Goal: Task Accomplishment & Management: Manage account settings

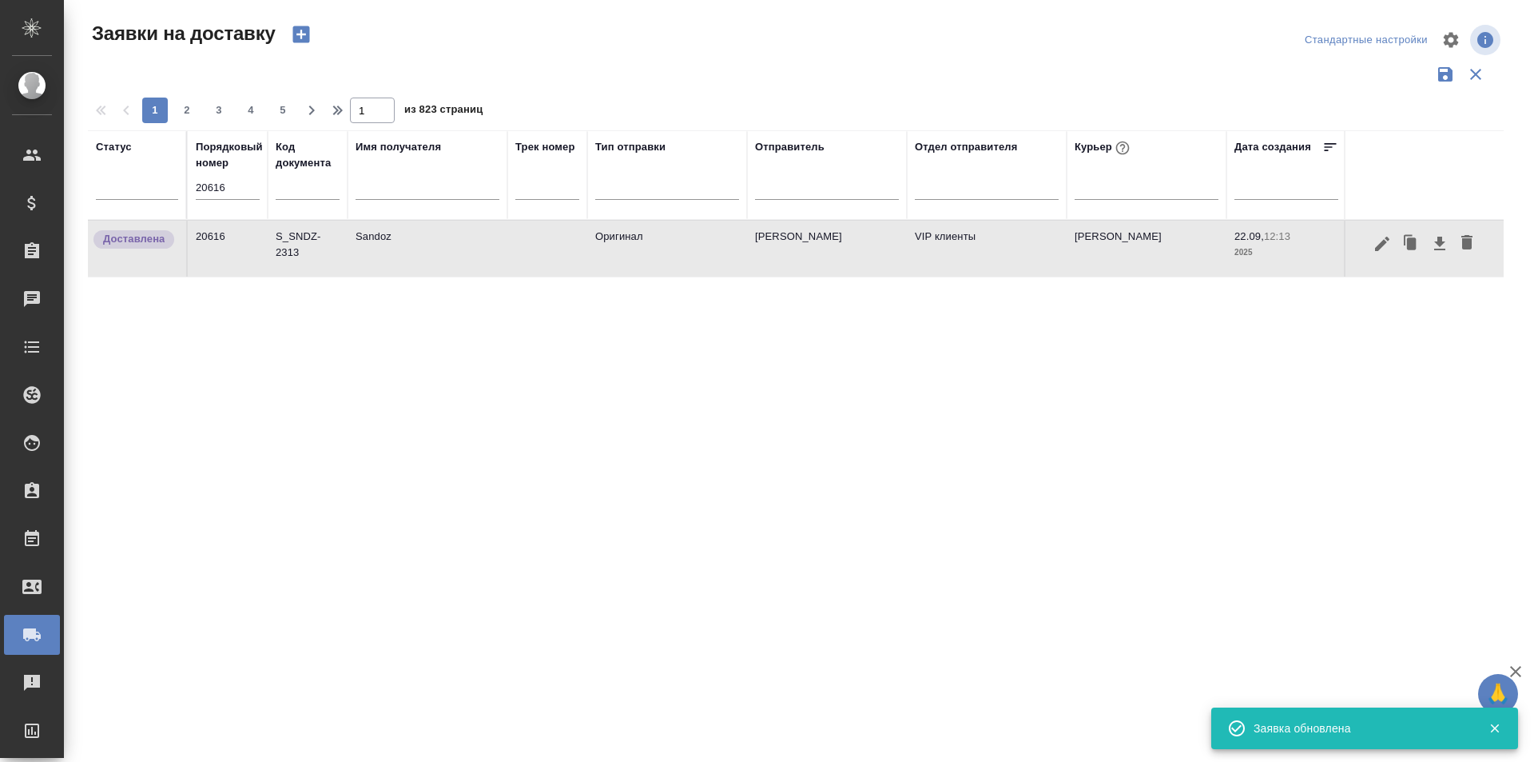
click at [245, 194] on input "20616" at bounding box center [228, 188] width 64 height 22
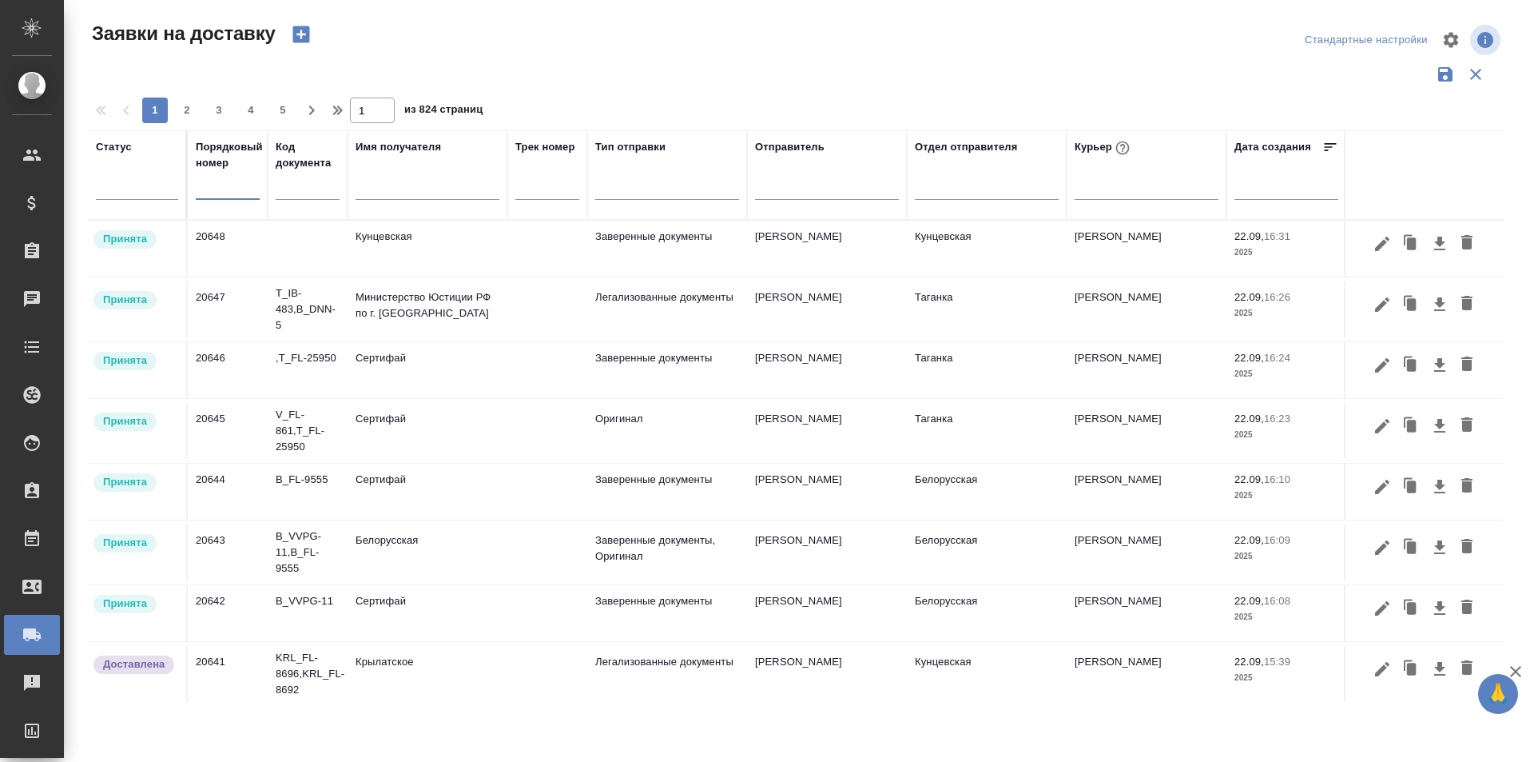
click at [245, 193] on input "text" at bounding box center [228, 188] width 64 height 22
paste input "20622"
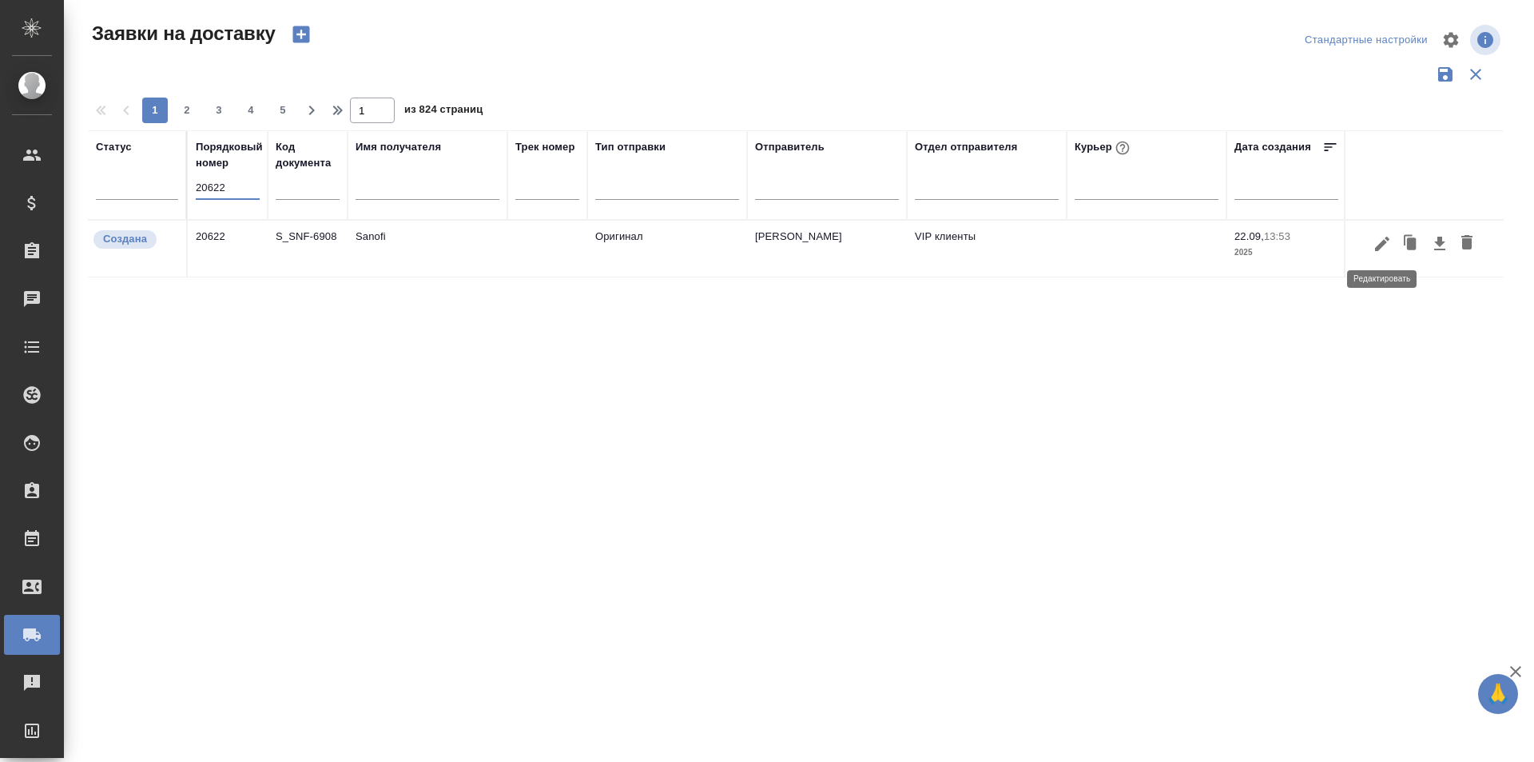
type input "20622"
click at [1383, 243] on icon "button" at bounding box center [1382, 243] width 14 height 14
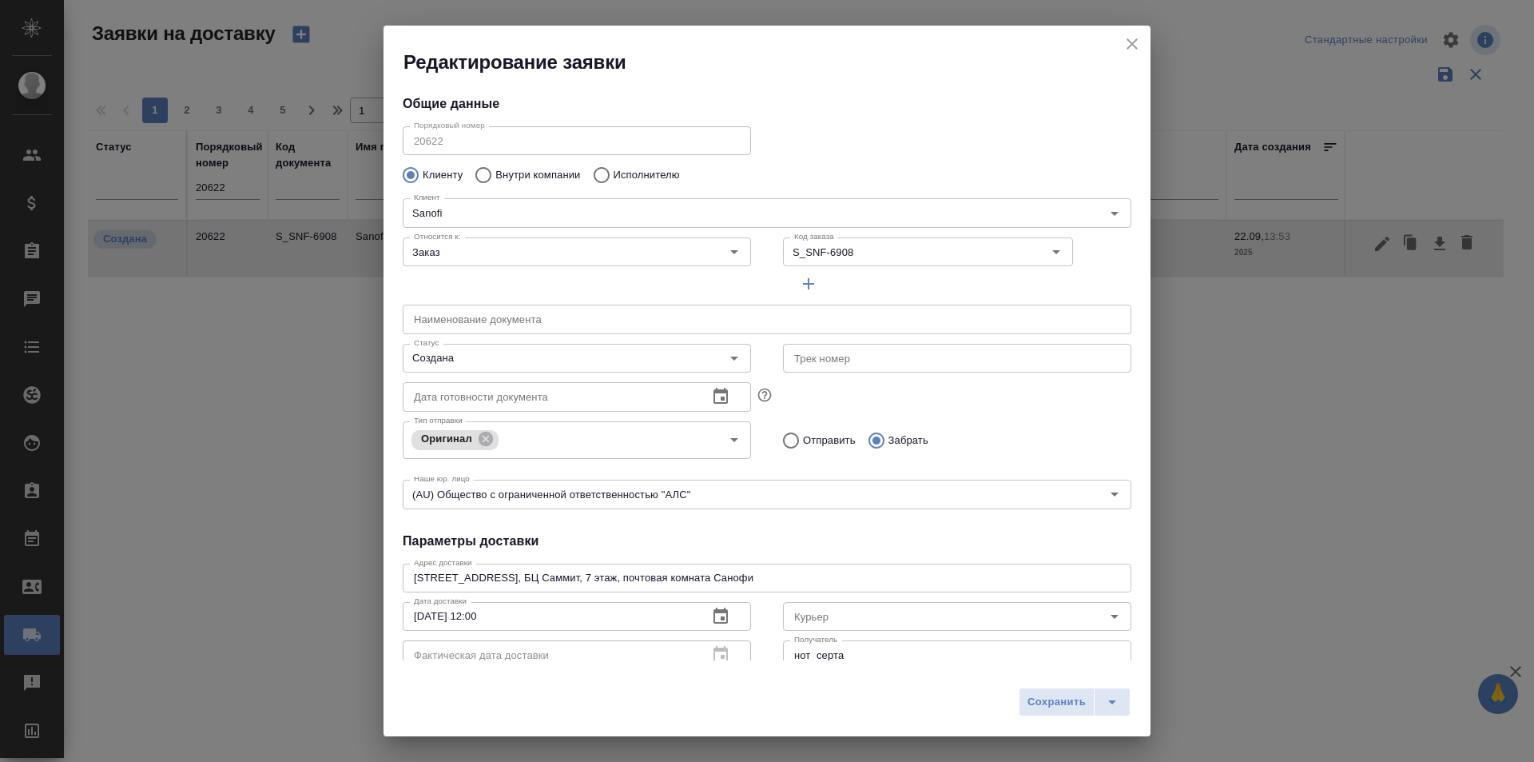
type input "Ternovaia Elena"
type input "[PERSON_NAME]"
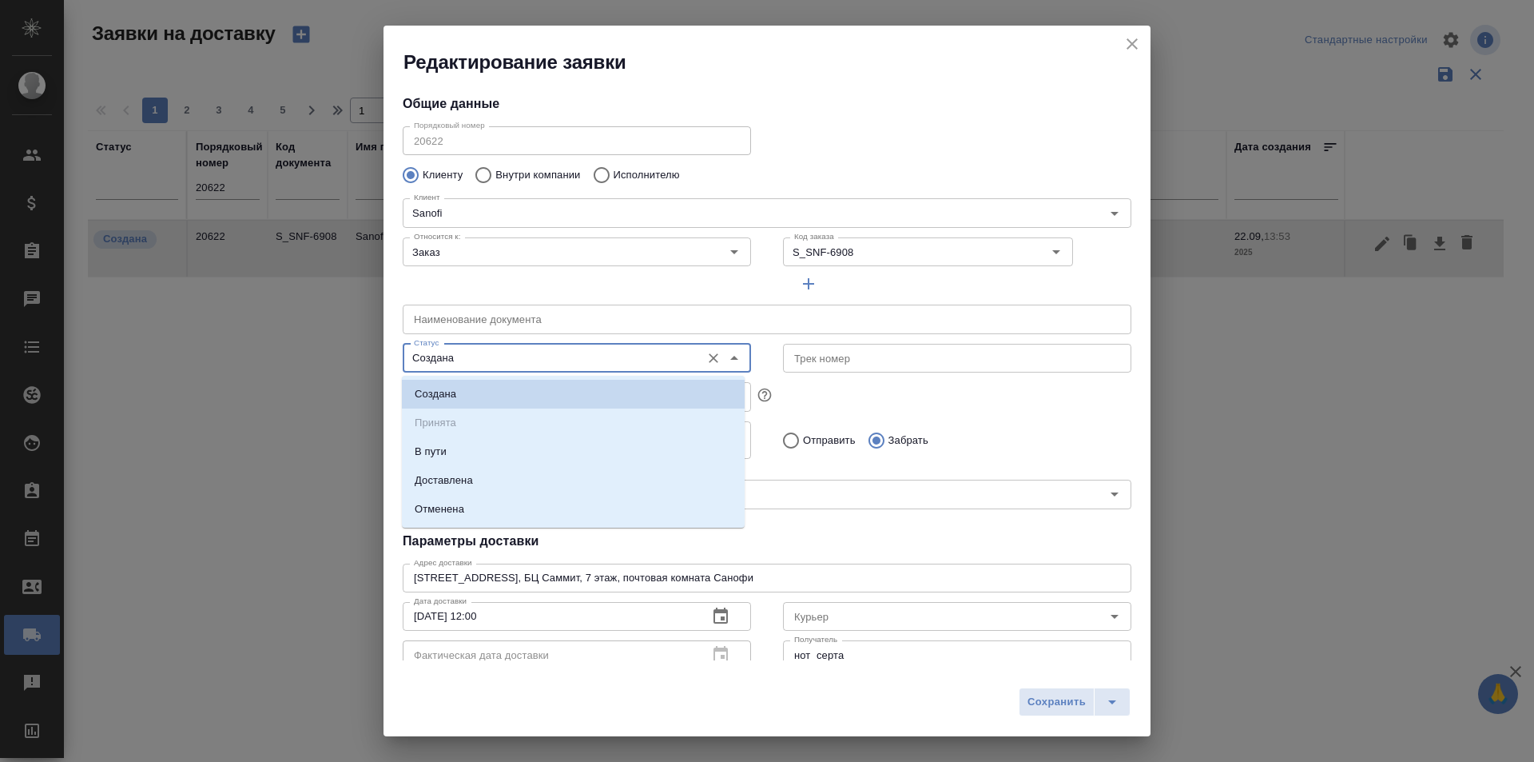
click at [559, 364] on input "Создана" at bounding box center [550, 357] width 285 height 19
click at [504, 488] on li "Доставлена" at bounding box center [573, 480] width 343 height 29
type input "Доставлена"
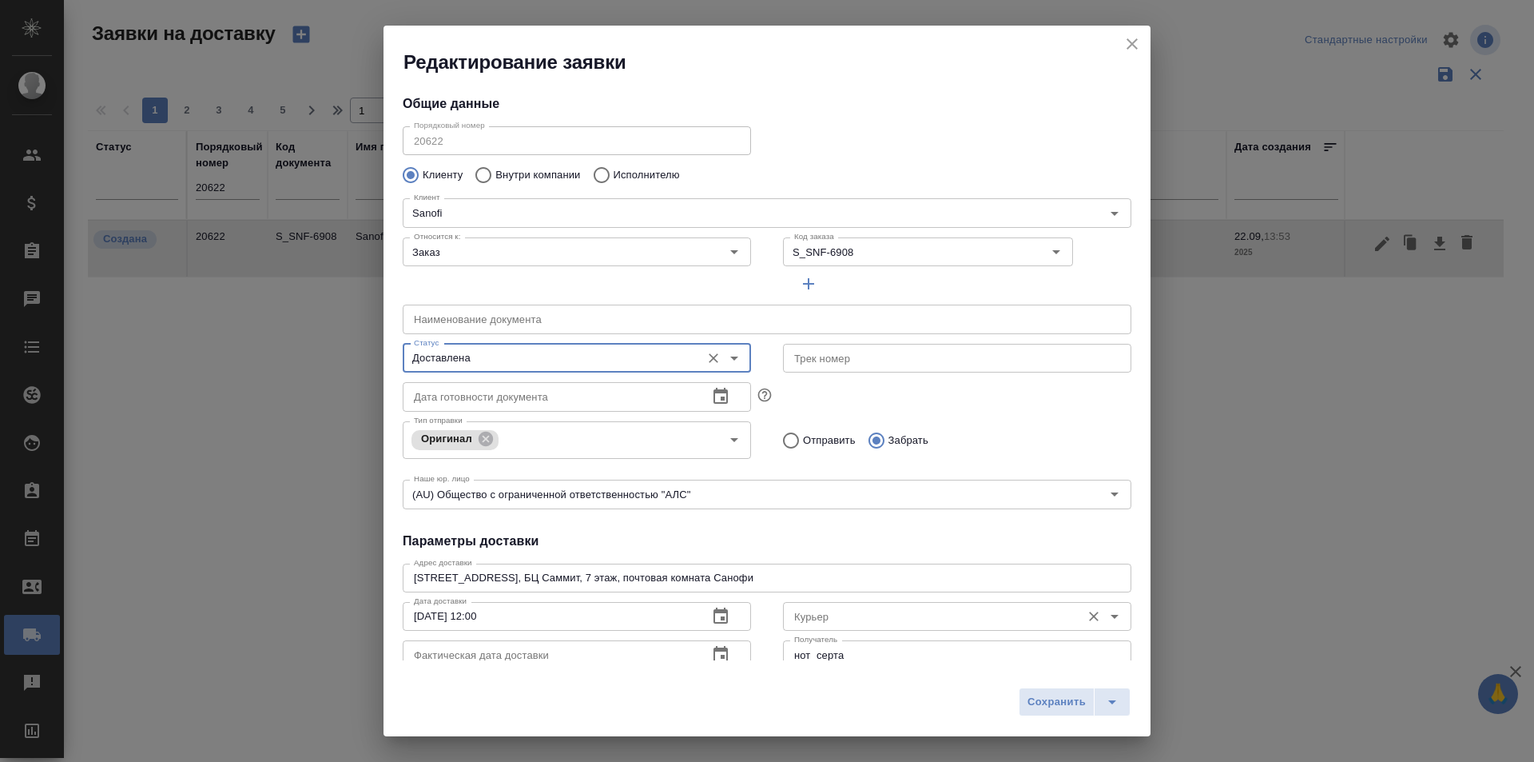
click at [851, 619] on input "Курьер" at bounding box center [930, 615] width 285 height 19
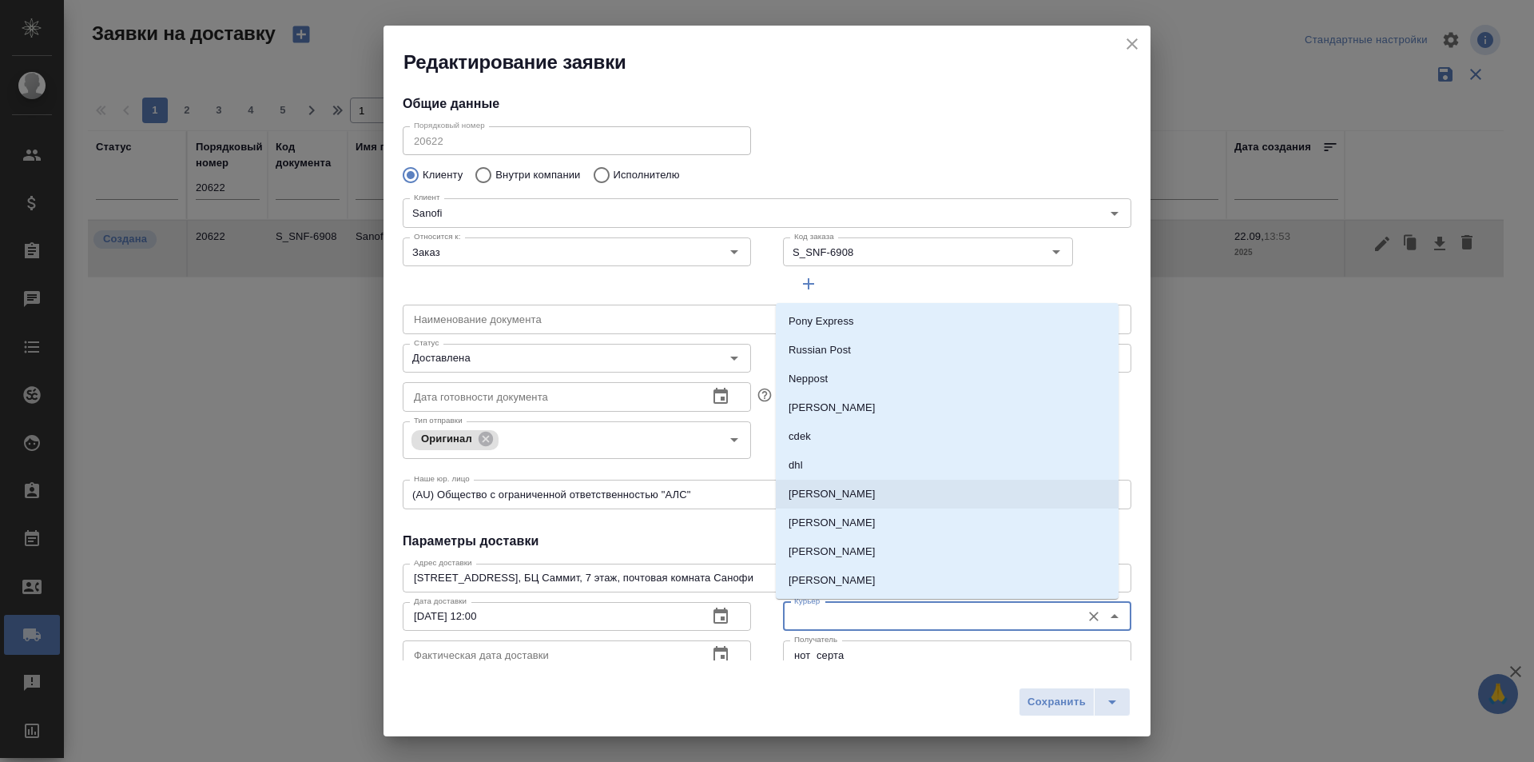
click at [859, 499] on li "[PERSON_NAME]" at bounding box center [947, 493] width 343 height 29
type input "[PERSON_NAME]"
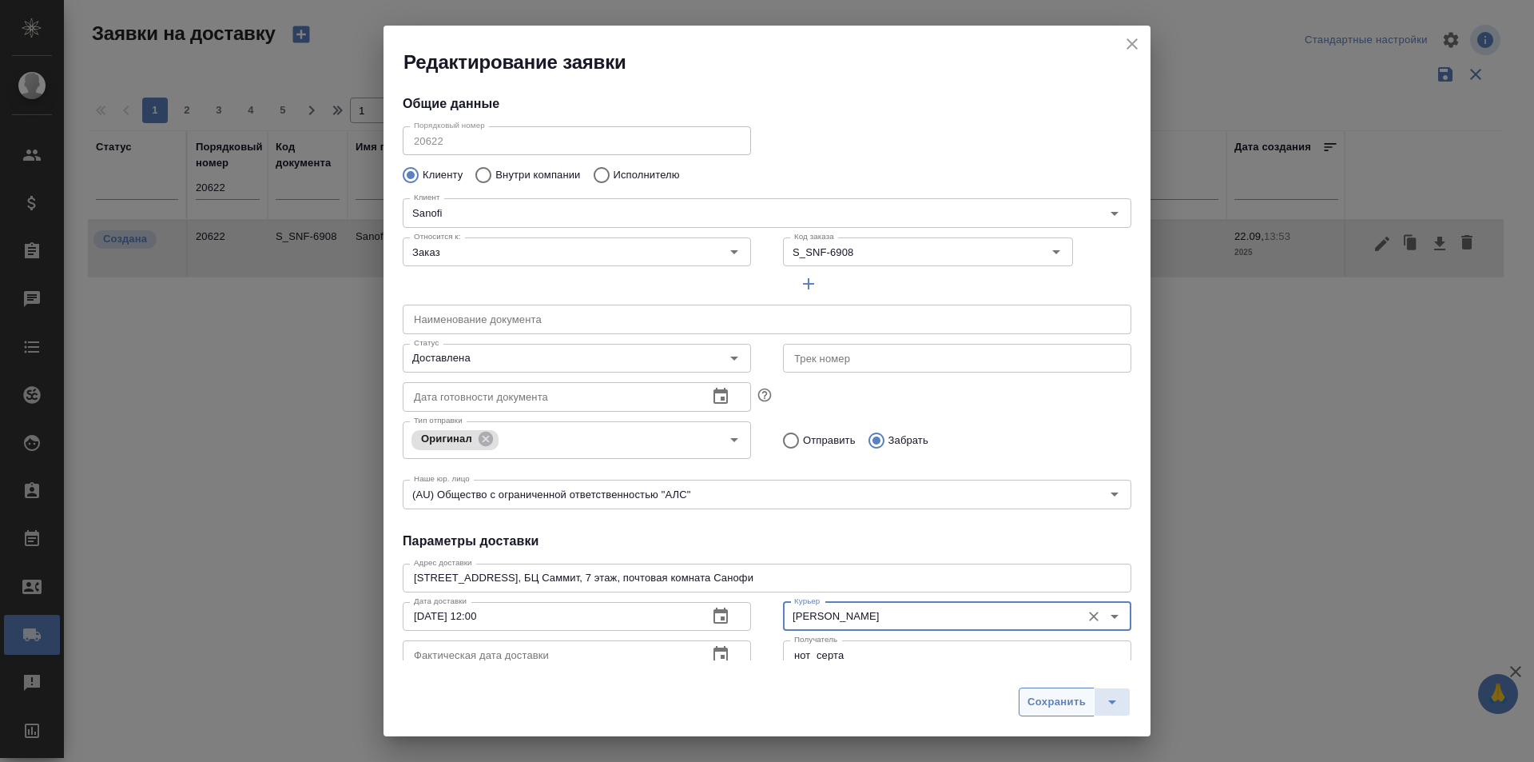
click at [1022, 692] on button "Сохранить" at bounding box center [1057, 701] width 76 height 29
type input "Создана"
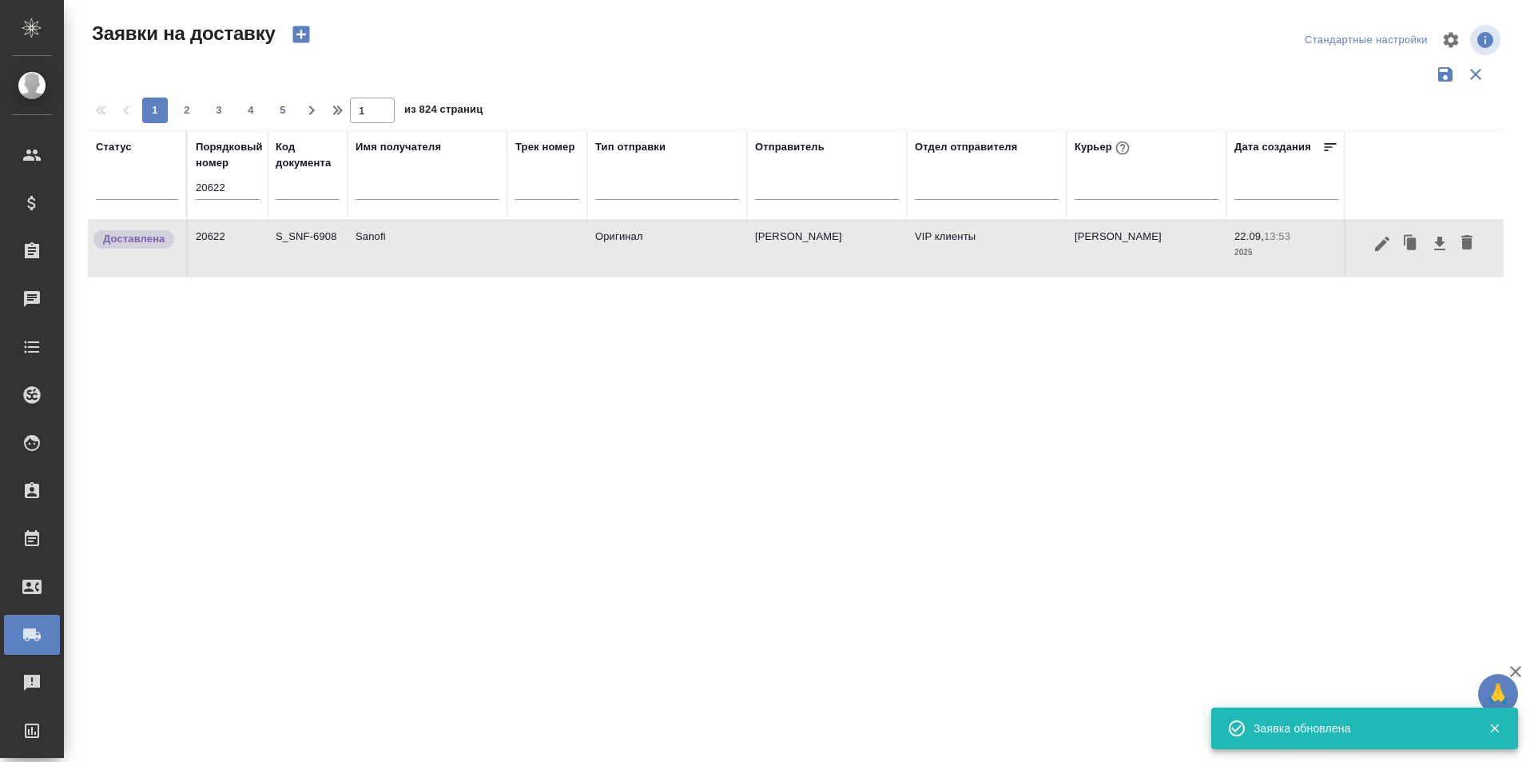
click at [224, 189] on input "20622" at bounding box center [228, 188] width 64 height 22
paste input "7"
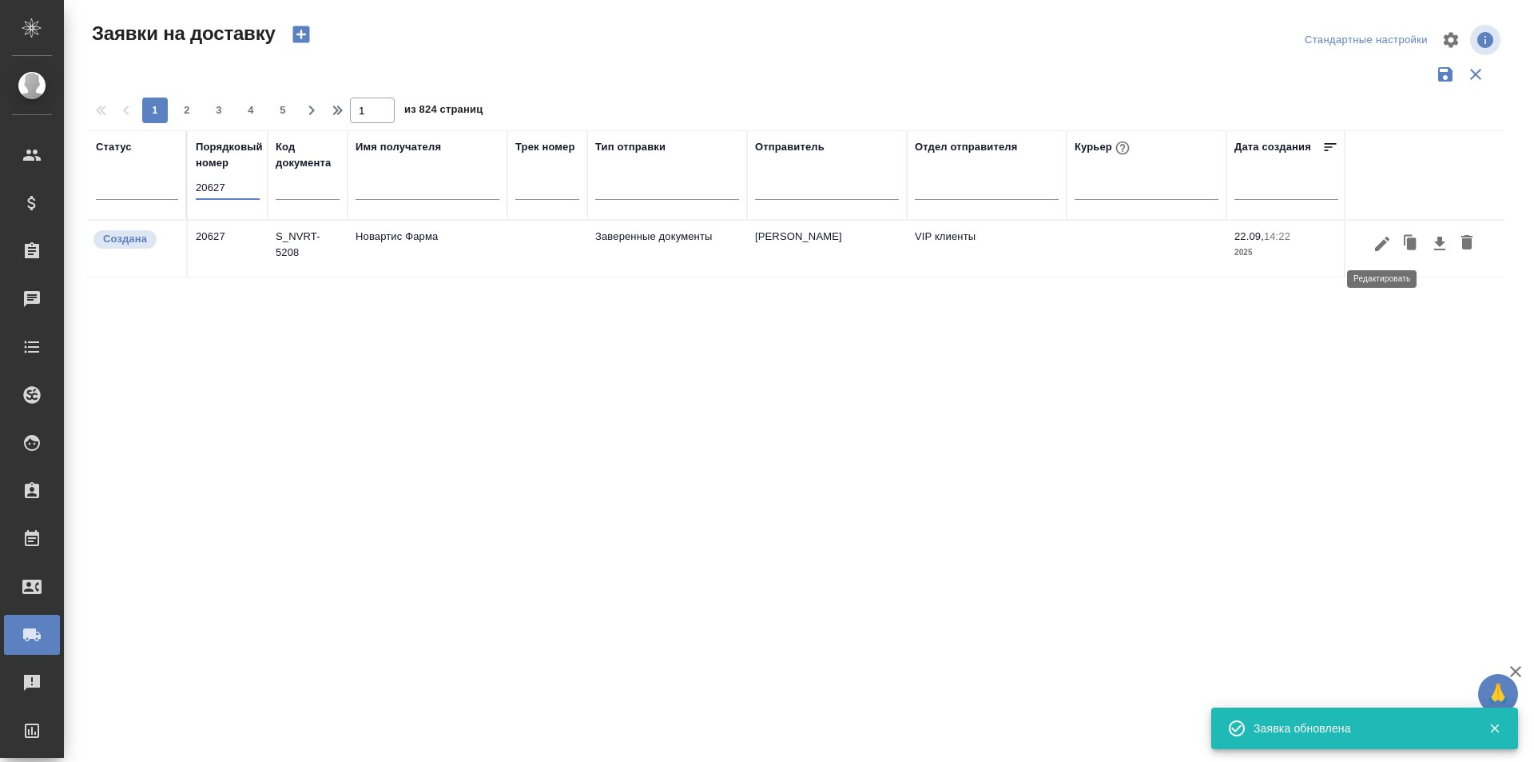
type input "20627"
click at [1382, 249] on icon "button" at bounding box center [1382, 243] width 19 height 19
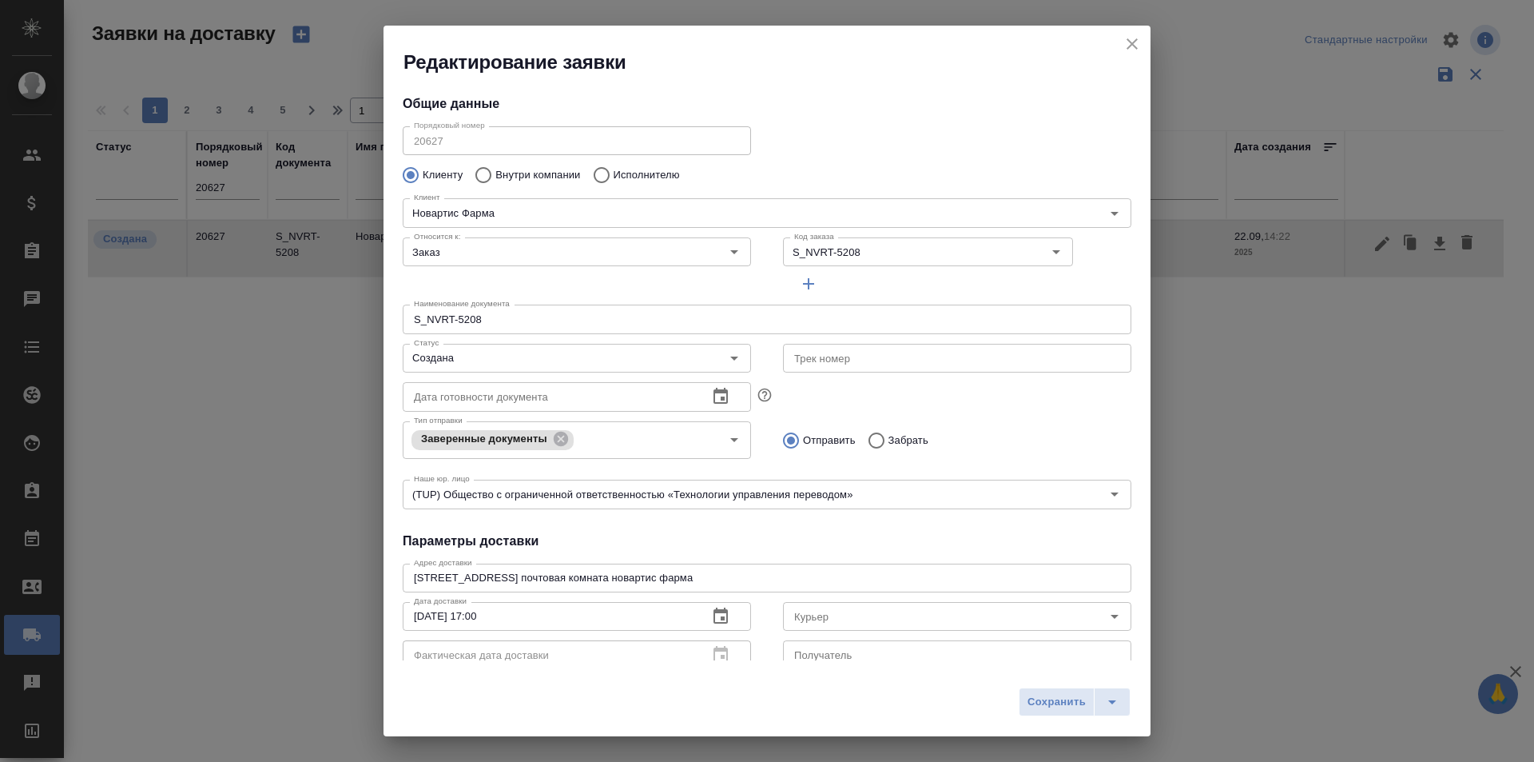
type input "[PERSON_NAME]"
type input "[PHONE_NUMBER]"
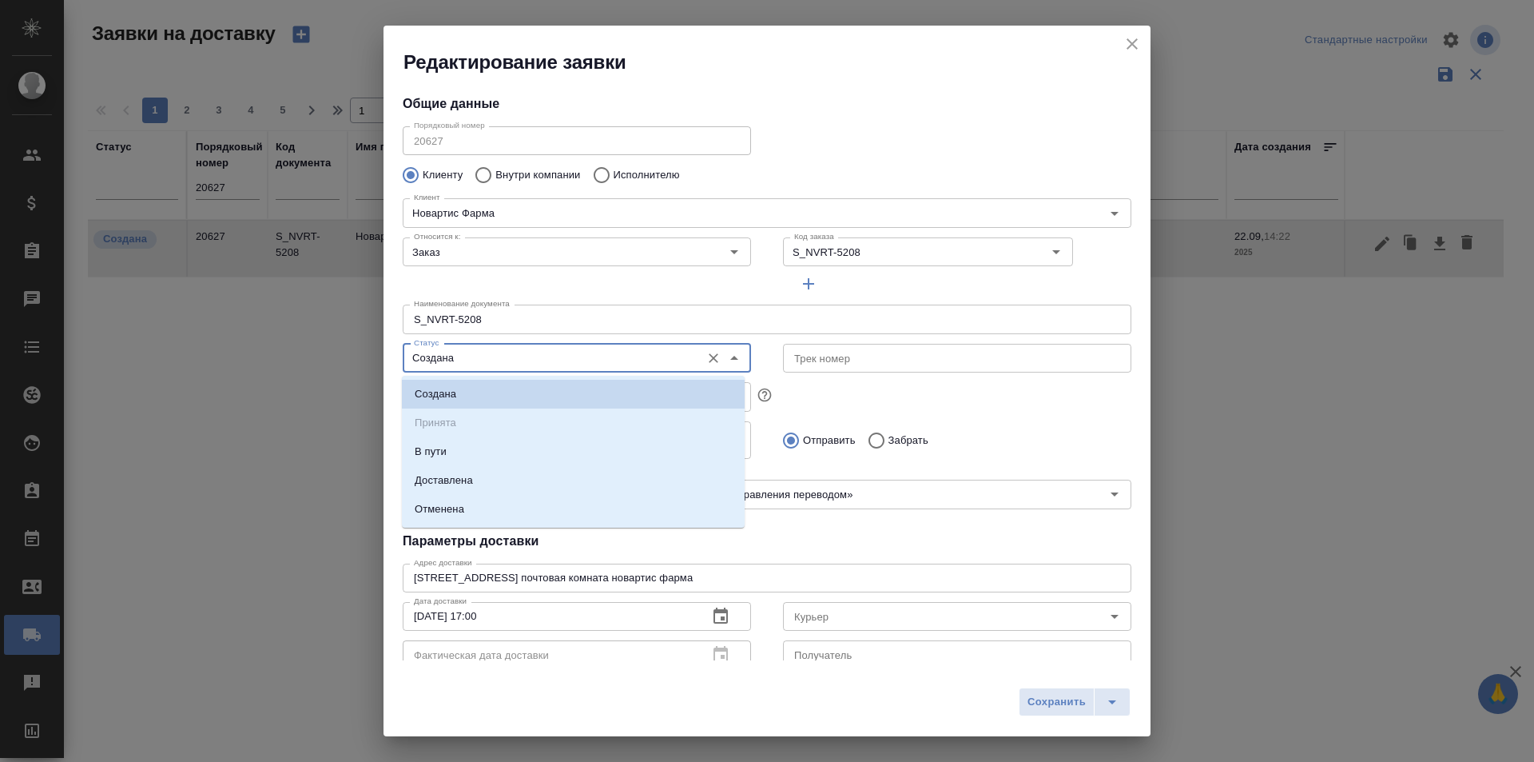
click at [585, 365] on input "Создана" at bounding box center [550, 357] width 285 height 19
click at [533, 466] on li "Доставлена" at bounding box center [573, 480] width 343 height 29
type input "Доставлена"
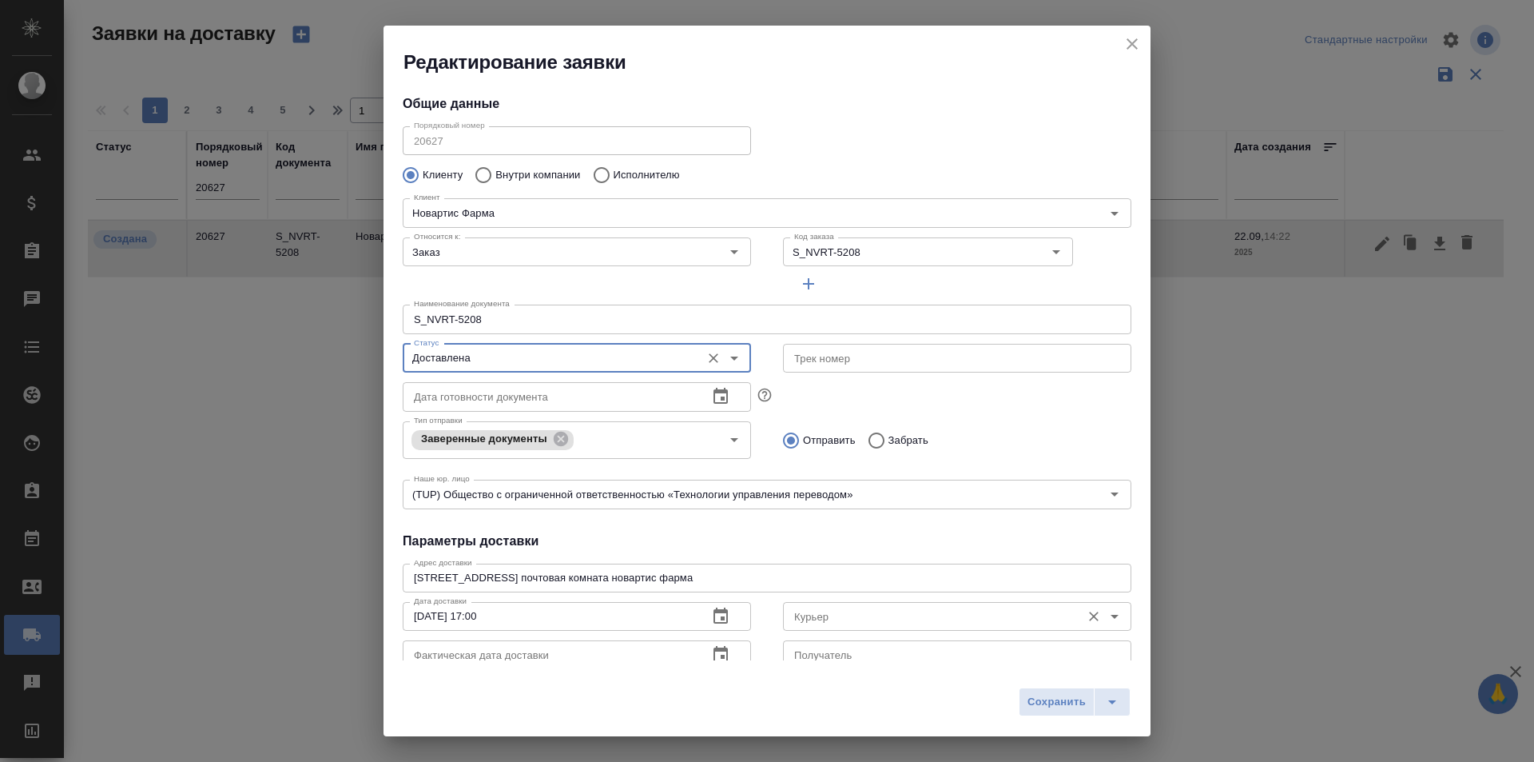
click at [868, 626] on div "Курьер" at bounding box center [957, 616] width 348 height 29
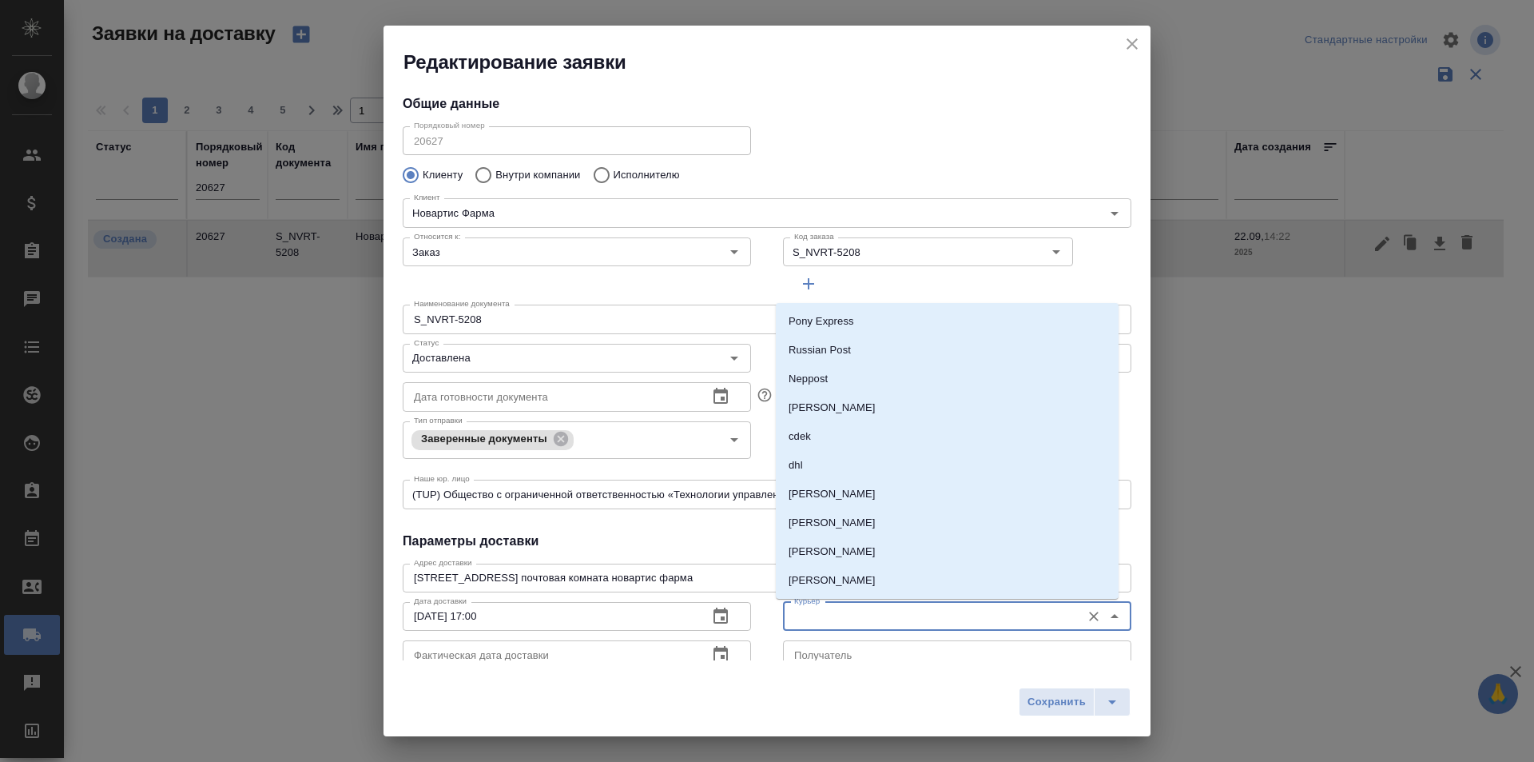
click at [868, 612] on input "Курьер" at bounding box center [930, 615] width 285 height 19
click at [845, 482] on li "[PERSON_NAME]" at bounding box center [947, 493] width 343 height 29
type input "[PERSON_NAME]"
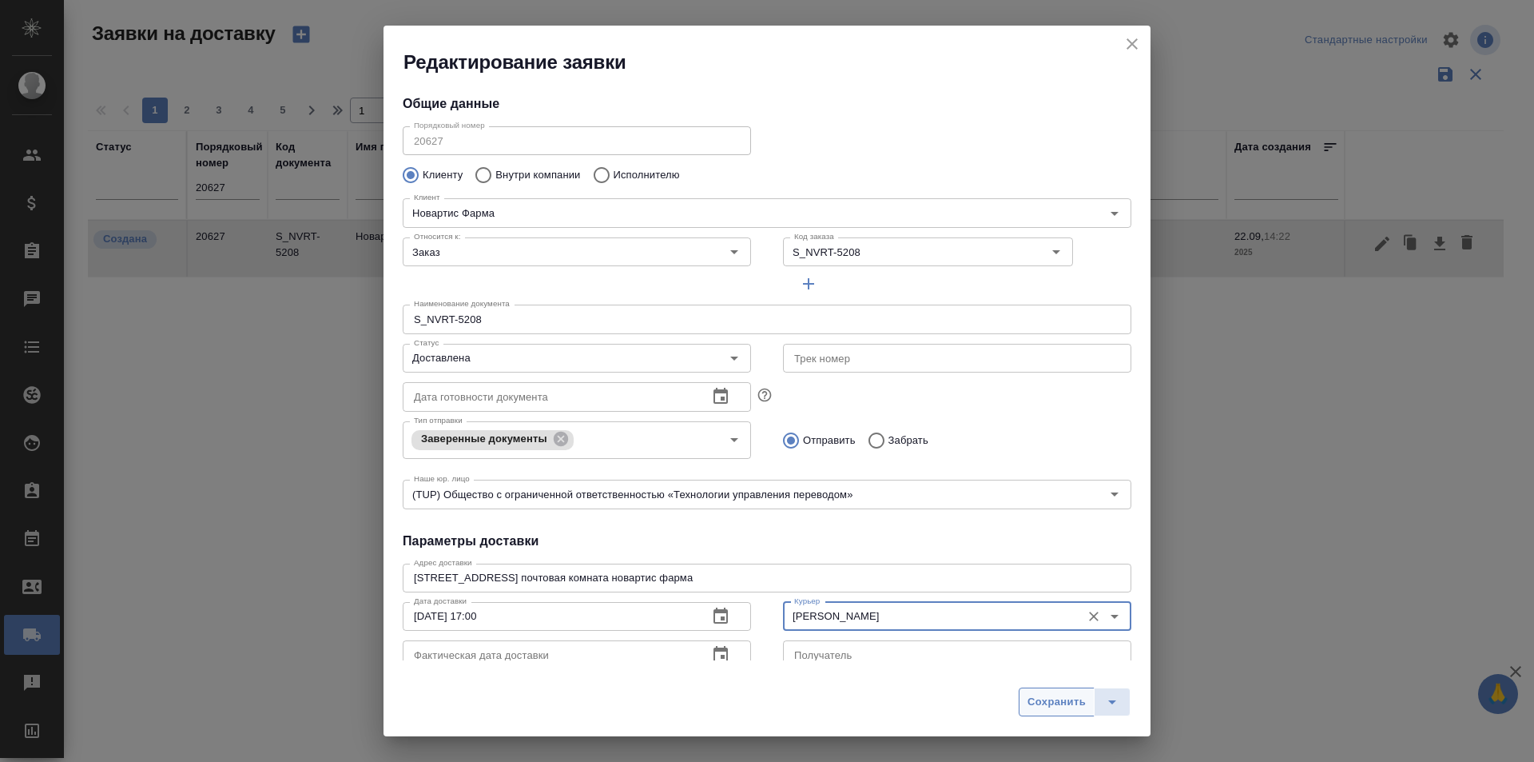
click at [1078, 701] on span "Сохранить" at bounding box center [1057, 702] width 58 height 18
type input "Создана"
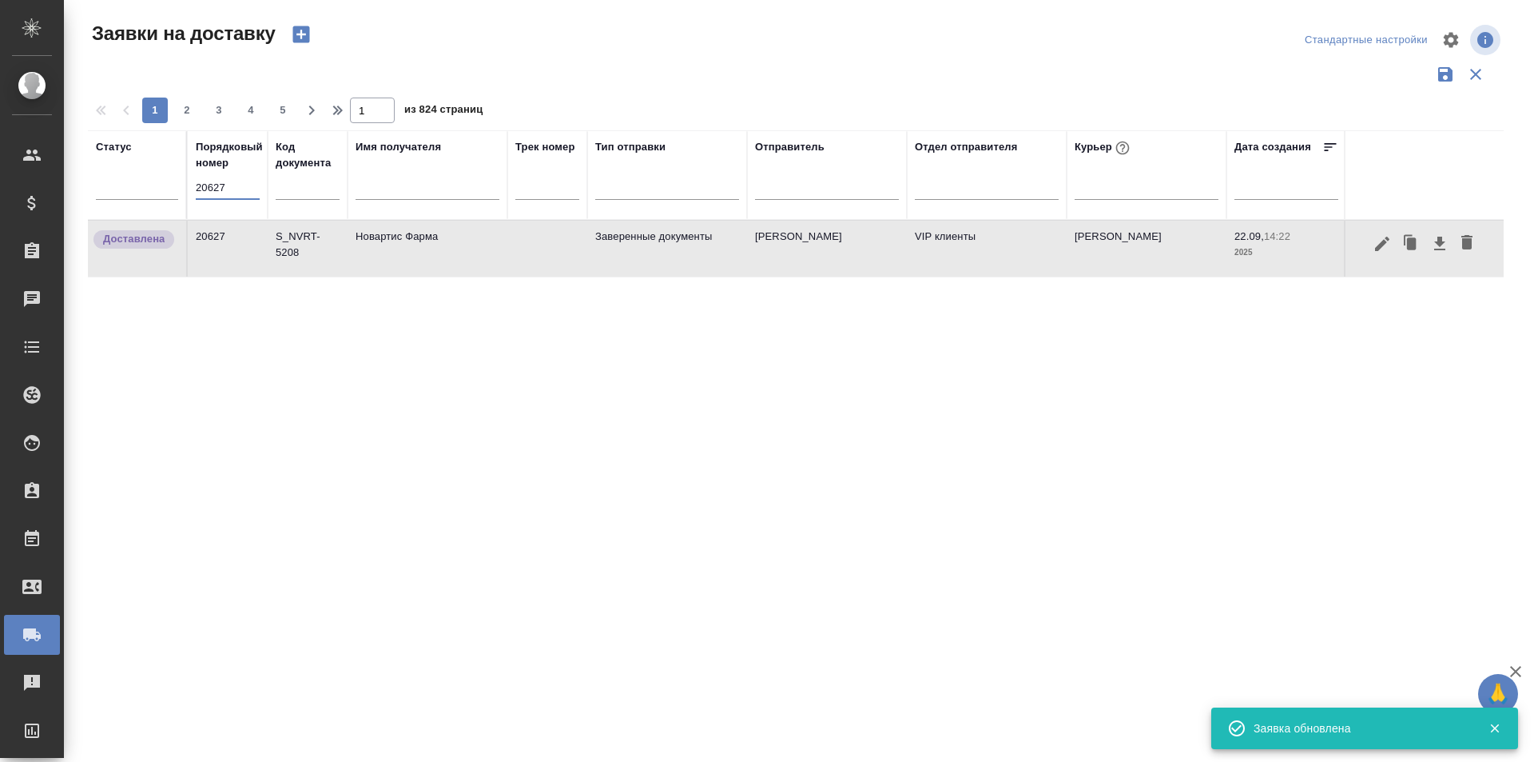
click at [240, 192] on input "20627" at bounding box center [228, 188] width 64 height 22
paste input "598"
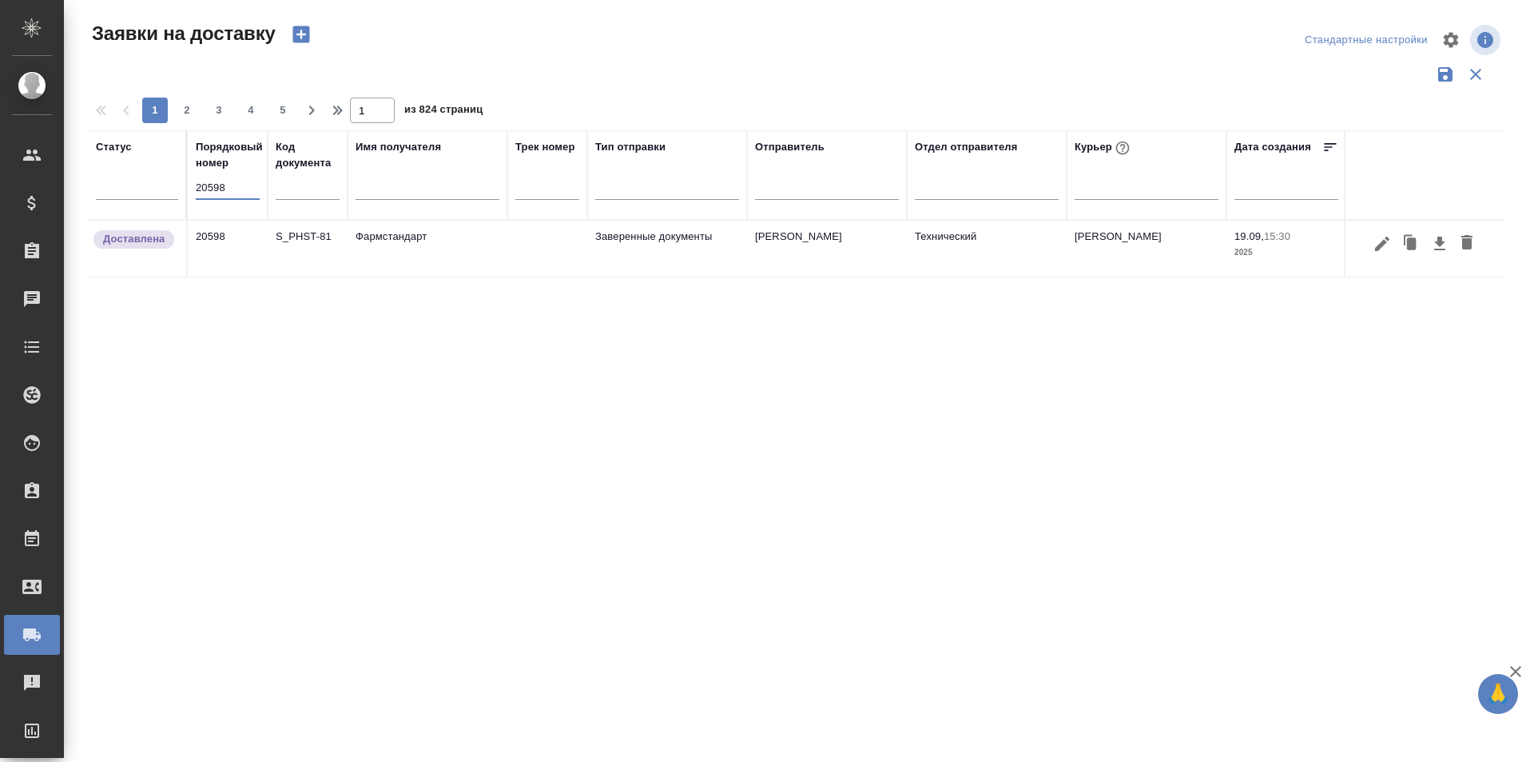
click at [244, 183] on input "20598" at bounding box center [228, 188] width 64 height 22
paste input "7"
type input "20578"
click at [1378, 246] on icon "button" at bounding box center [1382, 243] width 14 height 14
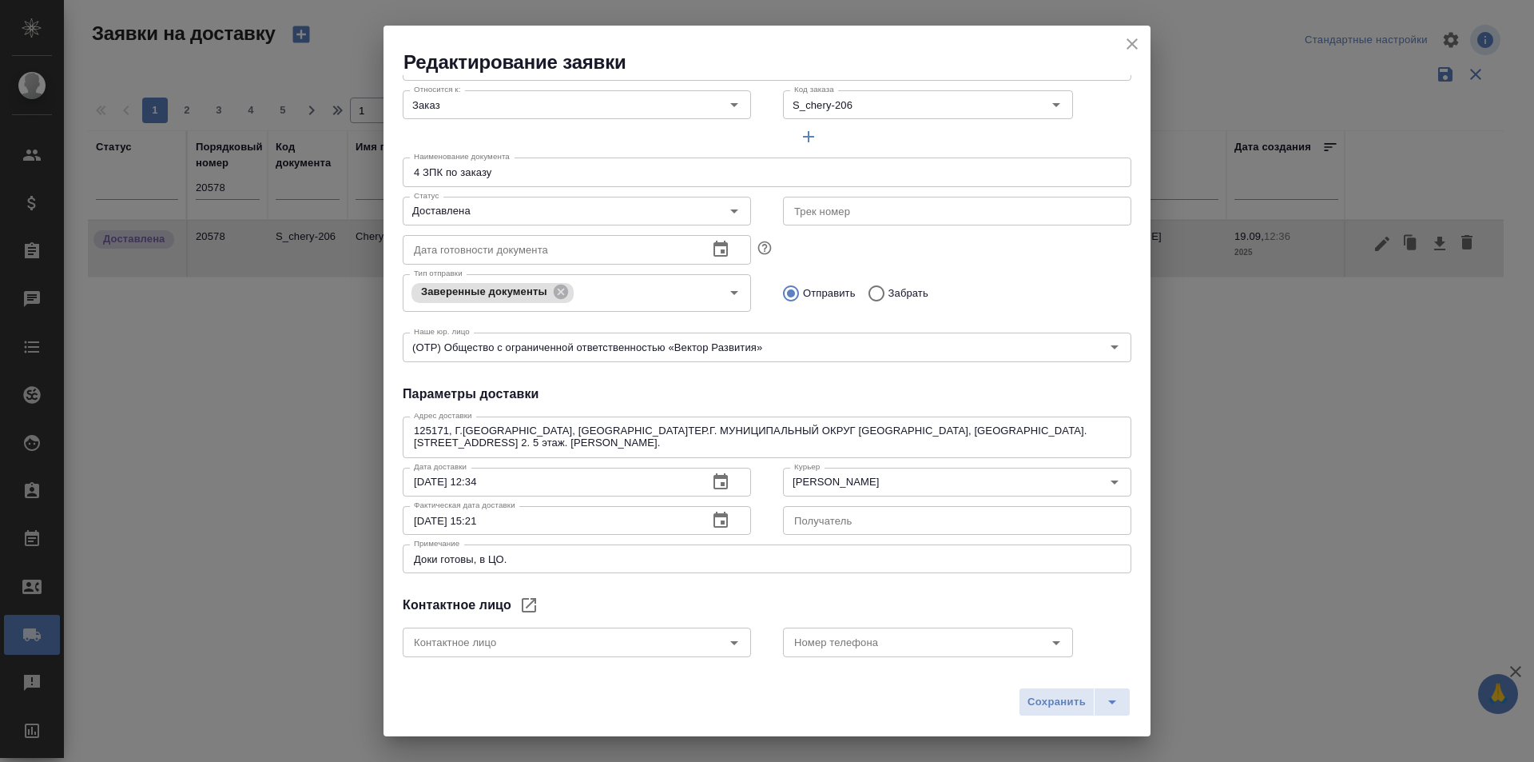
scroll to position [160, 0]
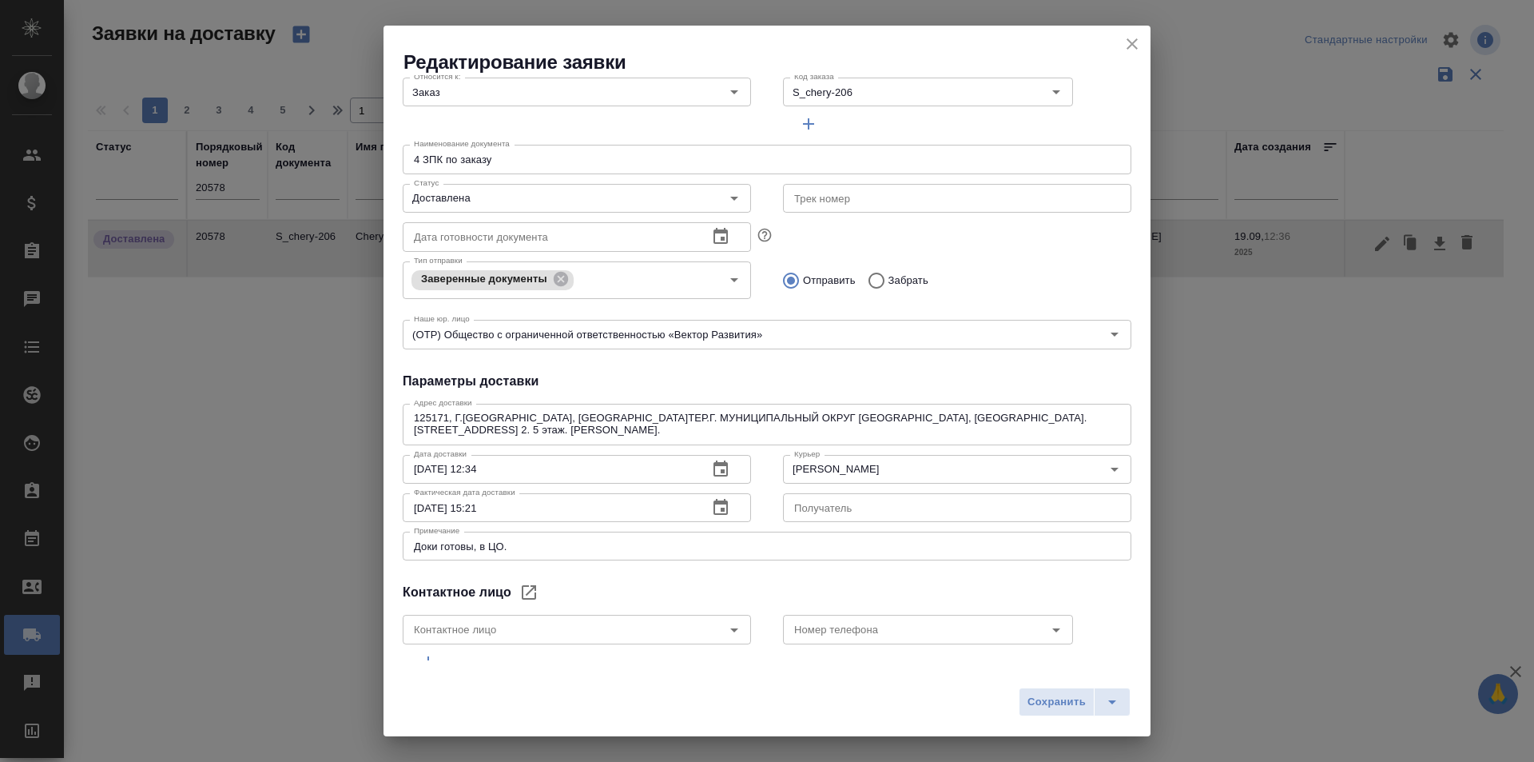
click at [711, 503] on icon "button" at bounding box center [720, 507] width 19 height 19
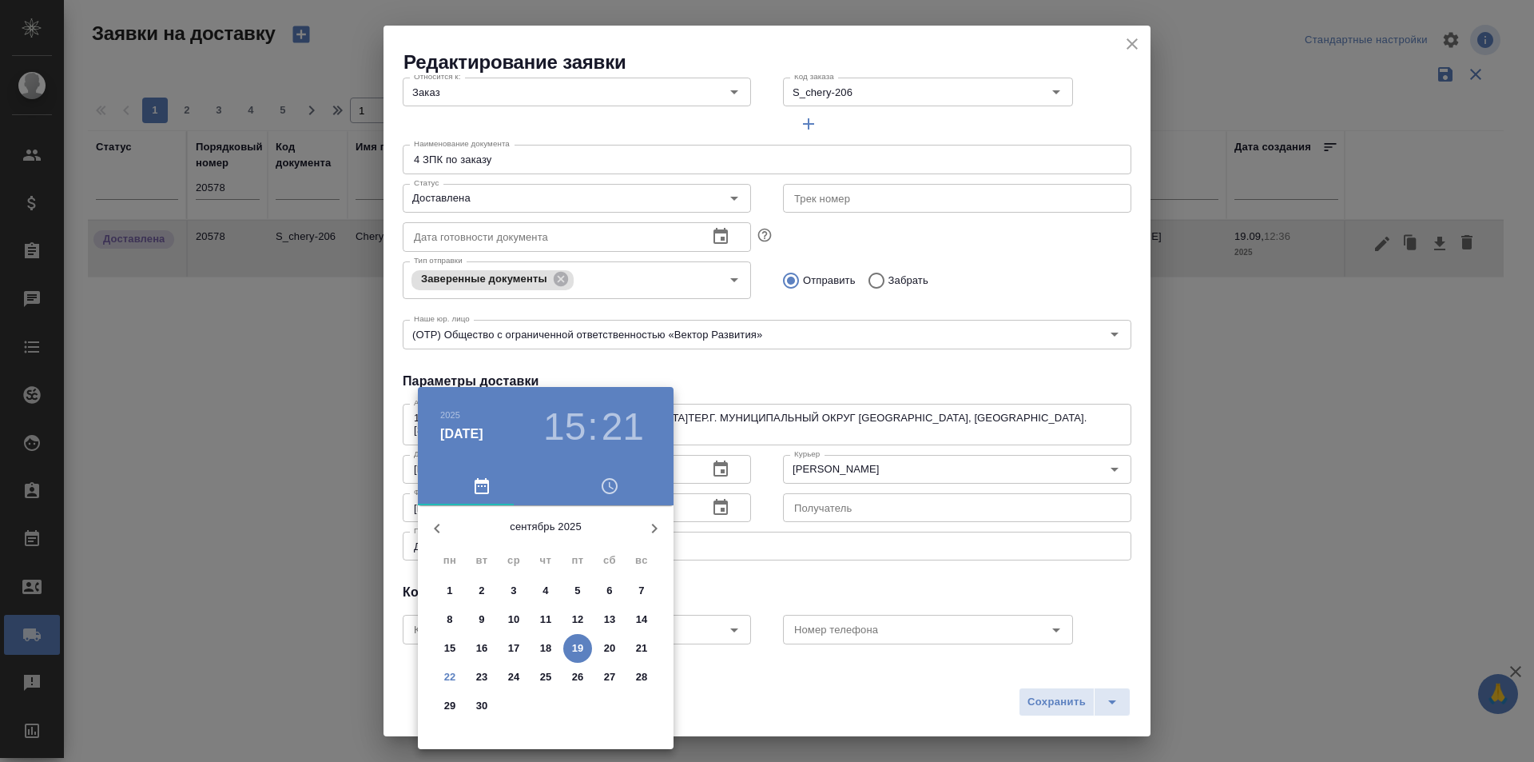
click at [452, 679] on p "22" at bounding box center [450, 677] width 12 height 16
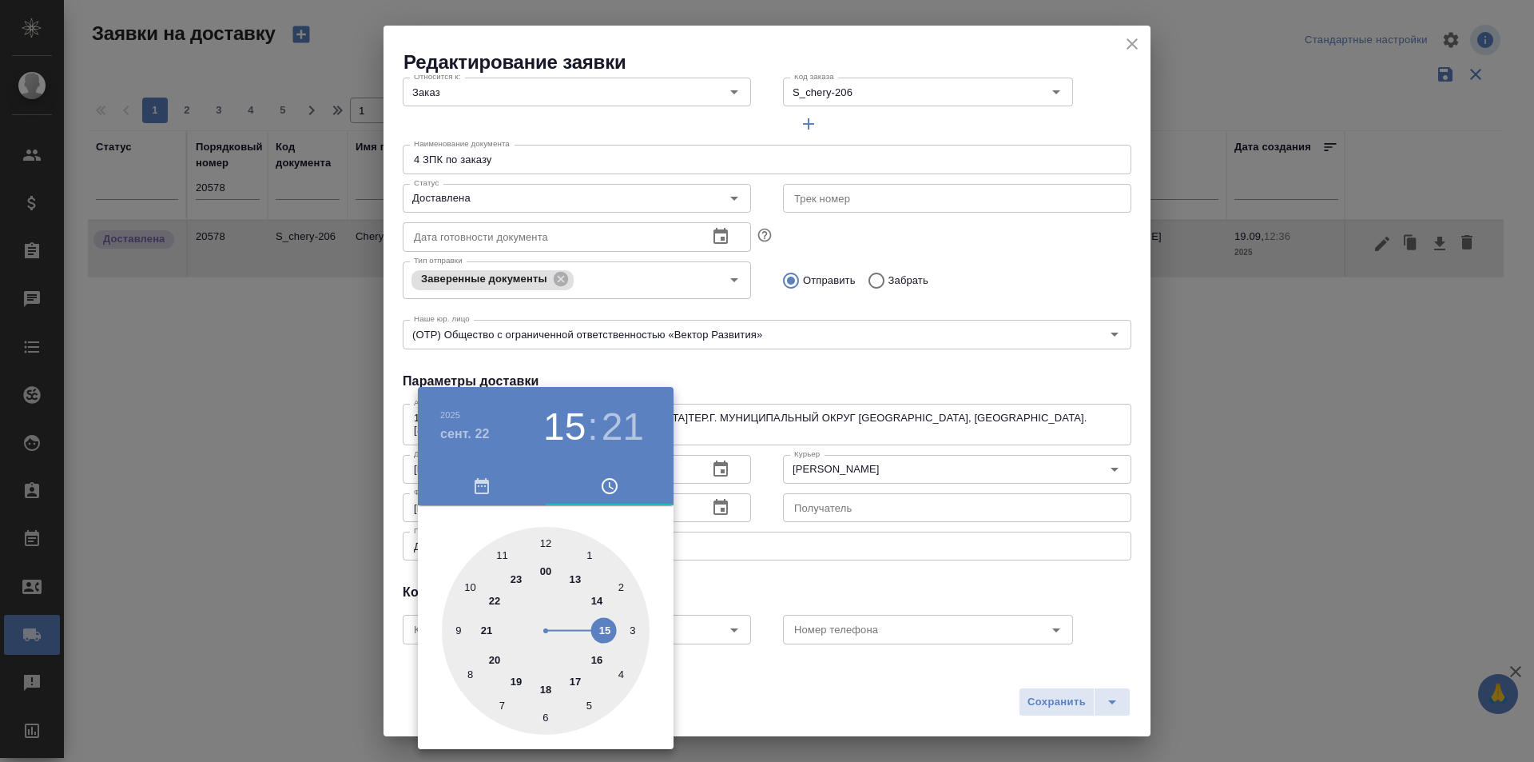
click at [570, 677] on div at bounding box center [546, 631] width 208 height 208
click at [563, 708] on div at bounding box center [546, 631] width 208 height 208
click at [474, 588] on div at bounding box center [546, 631] width 208 height 208
click at [1004, 682] on div at bounding box center [767, 381] width 1534 height 762
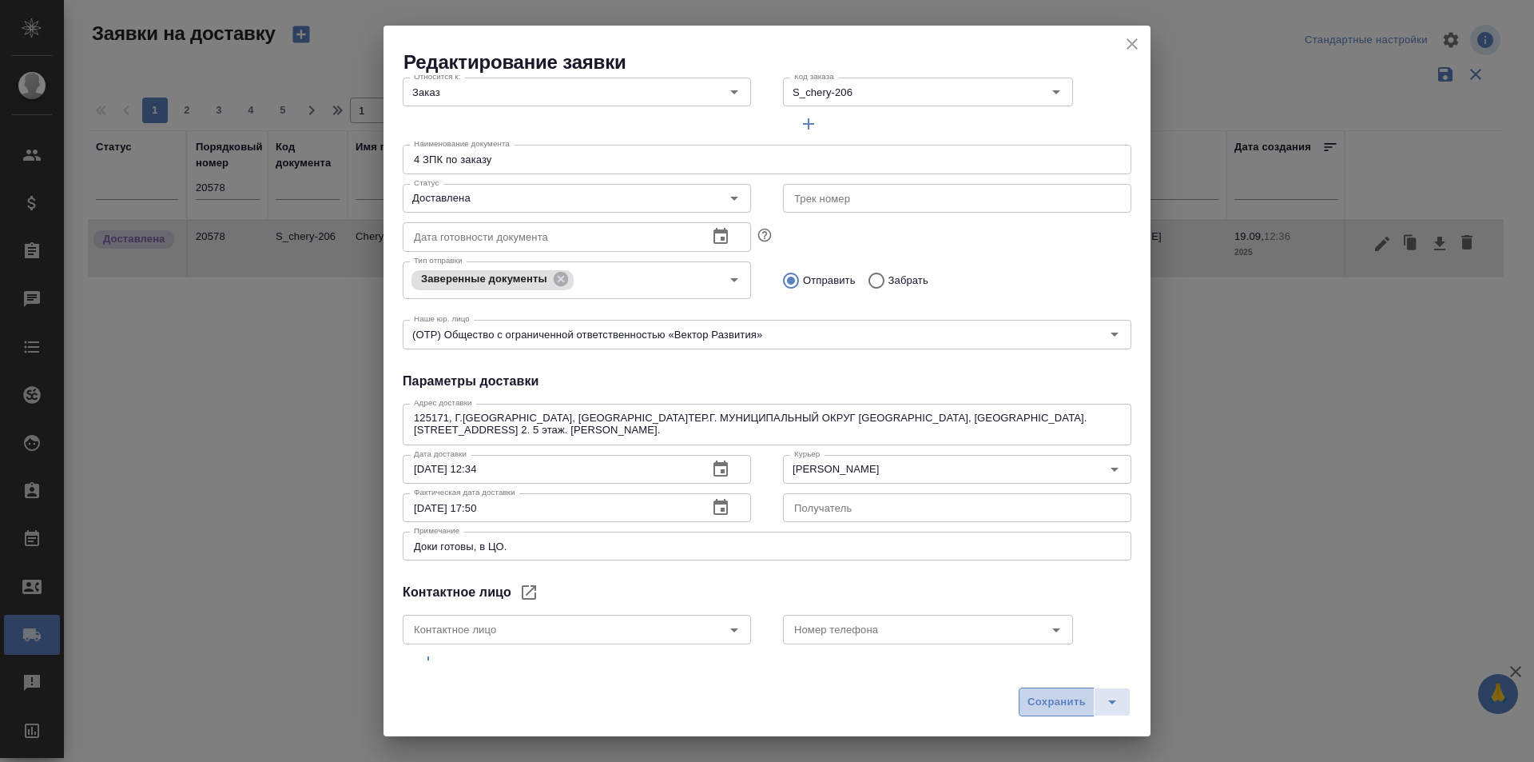
click at [1024, 706] on button "Сохранить" at bounding box center [1057, 701] width 76 height 29
type input "[DATE] 15:21"
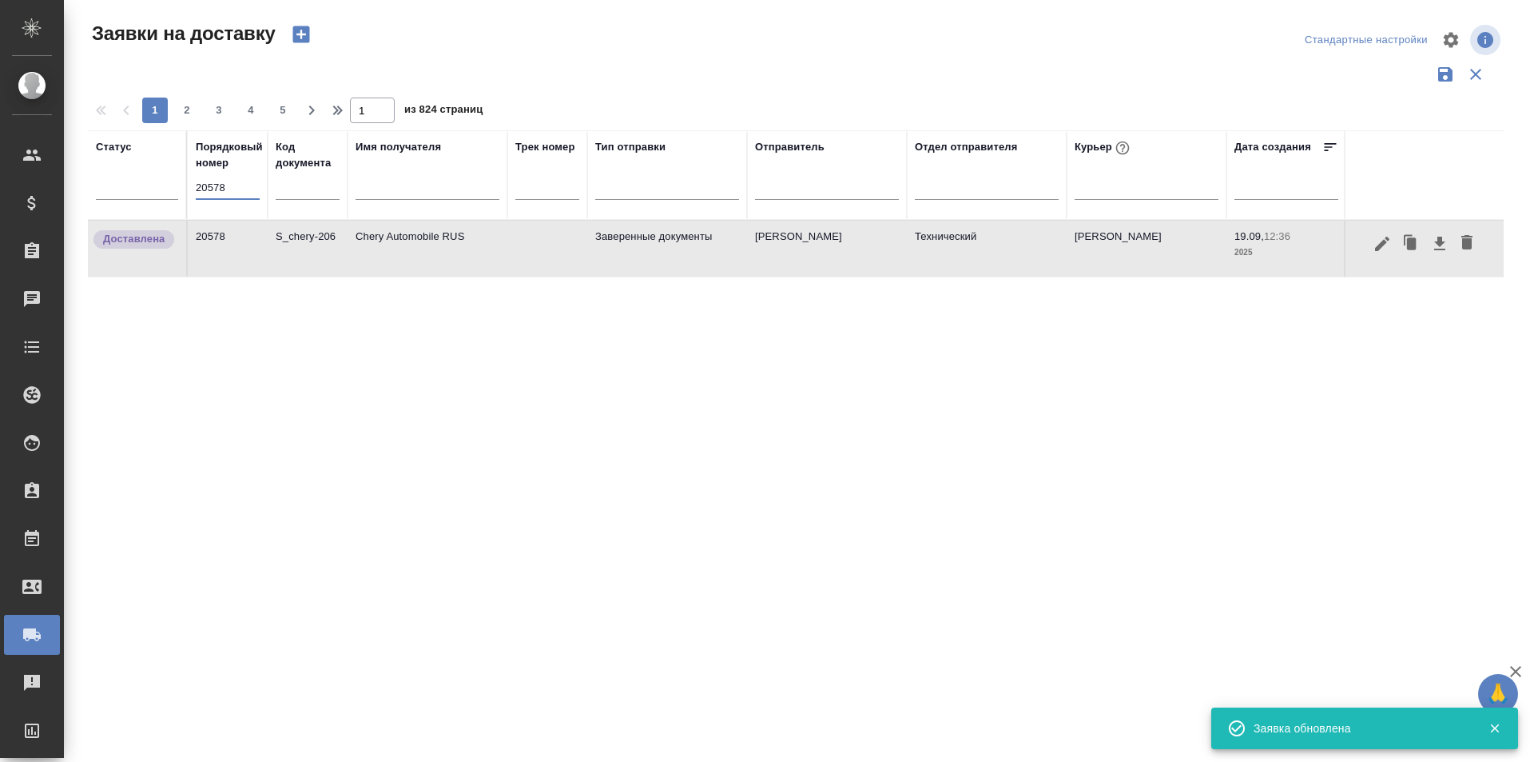
click at [225, 194] on input "20578" at bounding box center [228, 188] width 64 height 22
paste input "39"
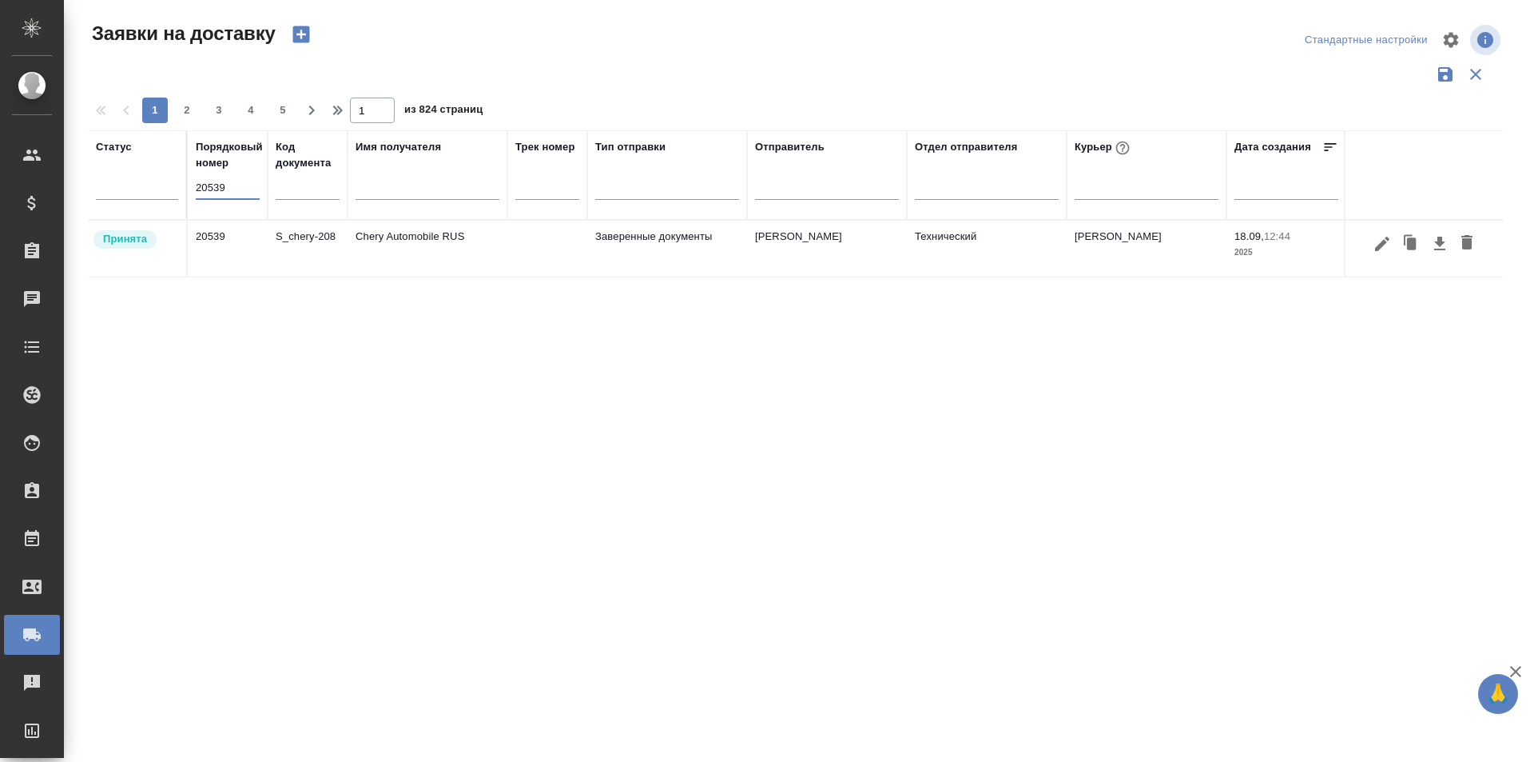
type input "20539"
click at [1389, 240] on icon "button" at bounding box center [1382, 243] width 14 height 14
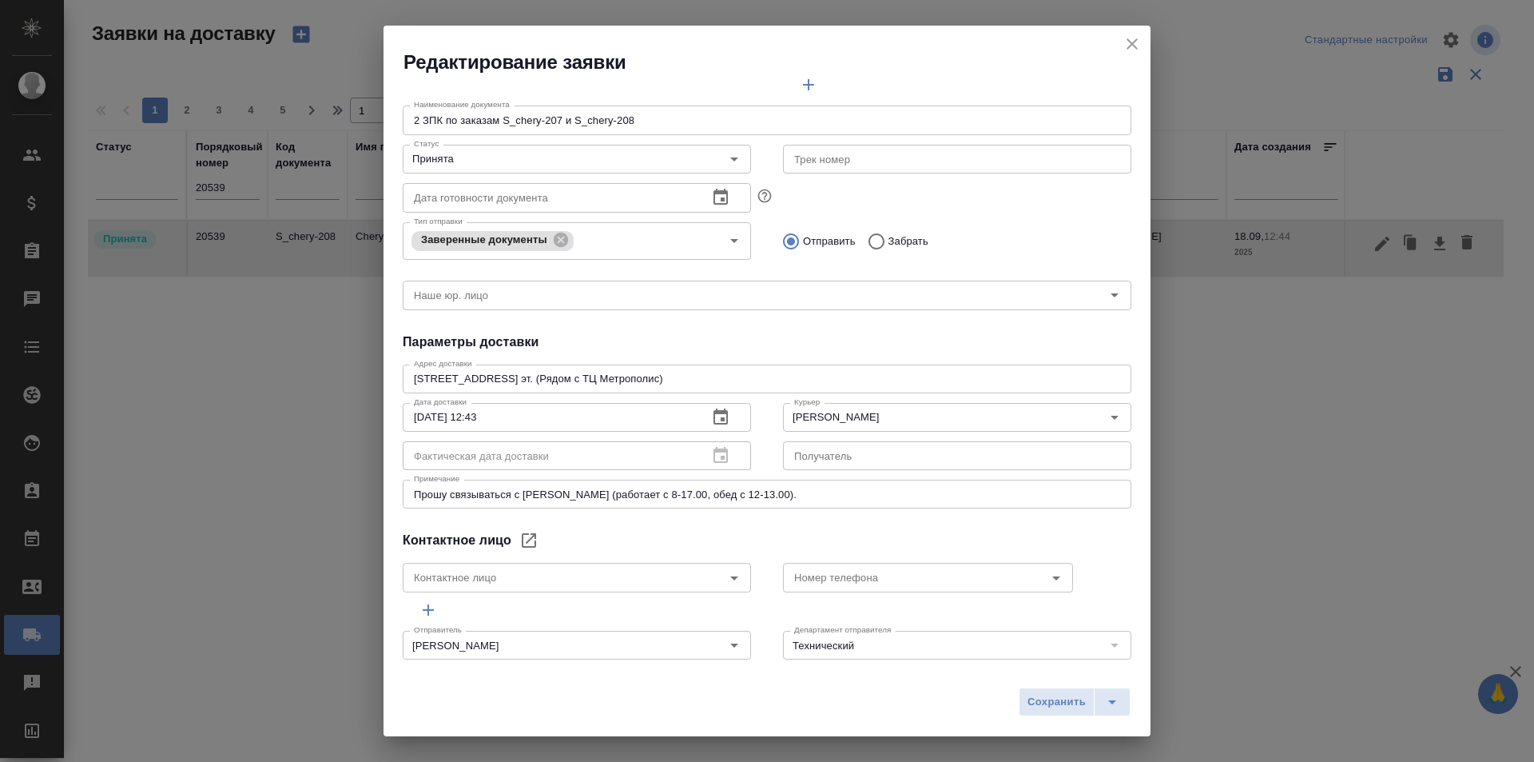
scroll to position [217, 0]
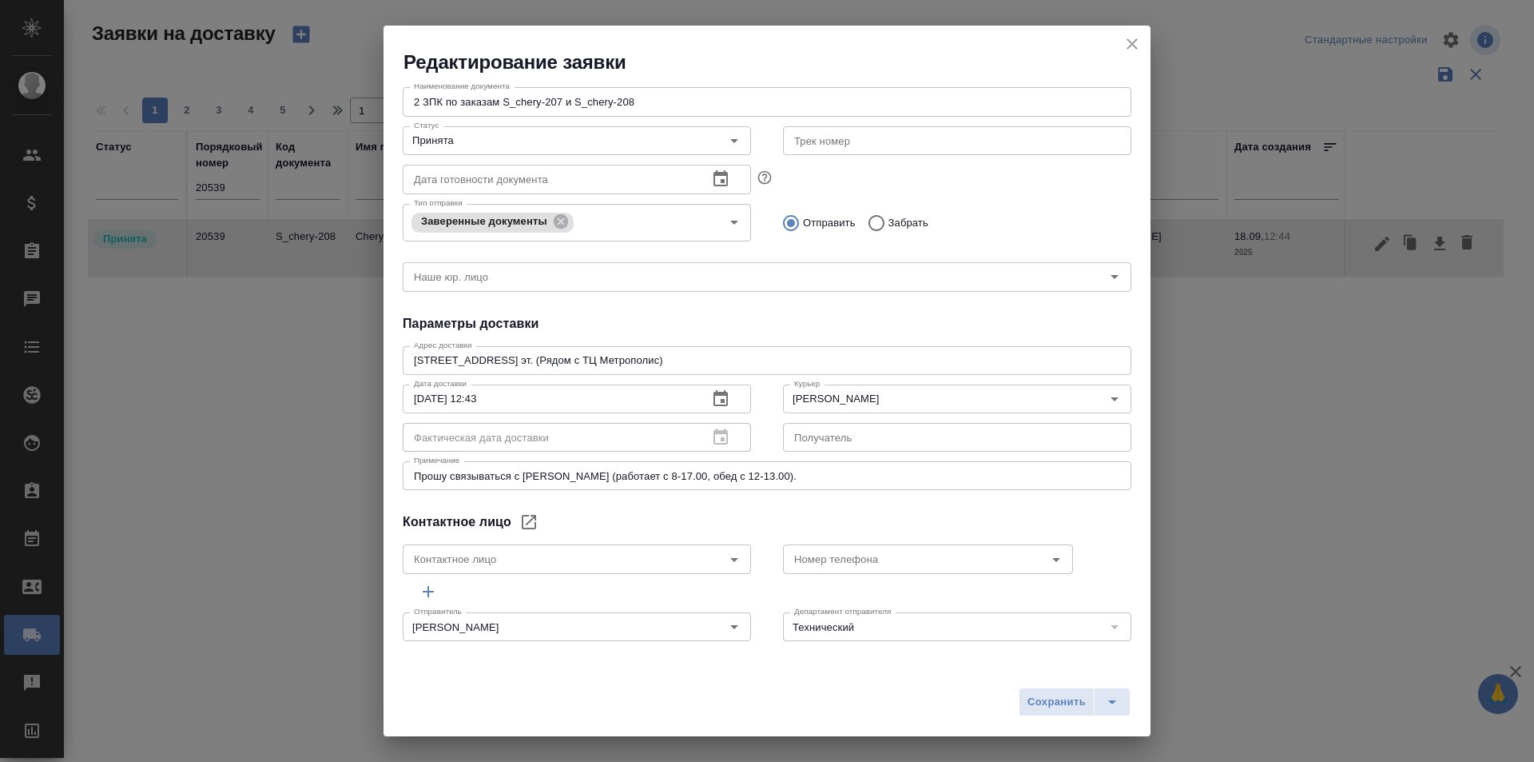
type input "[PERSON_NAME]"
type input "[PHONE_NUMBER]"
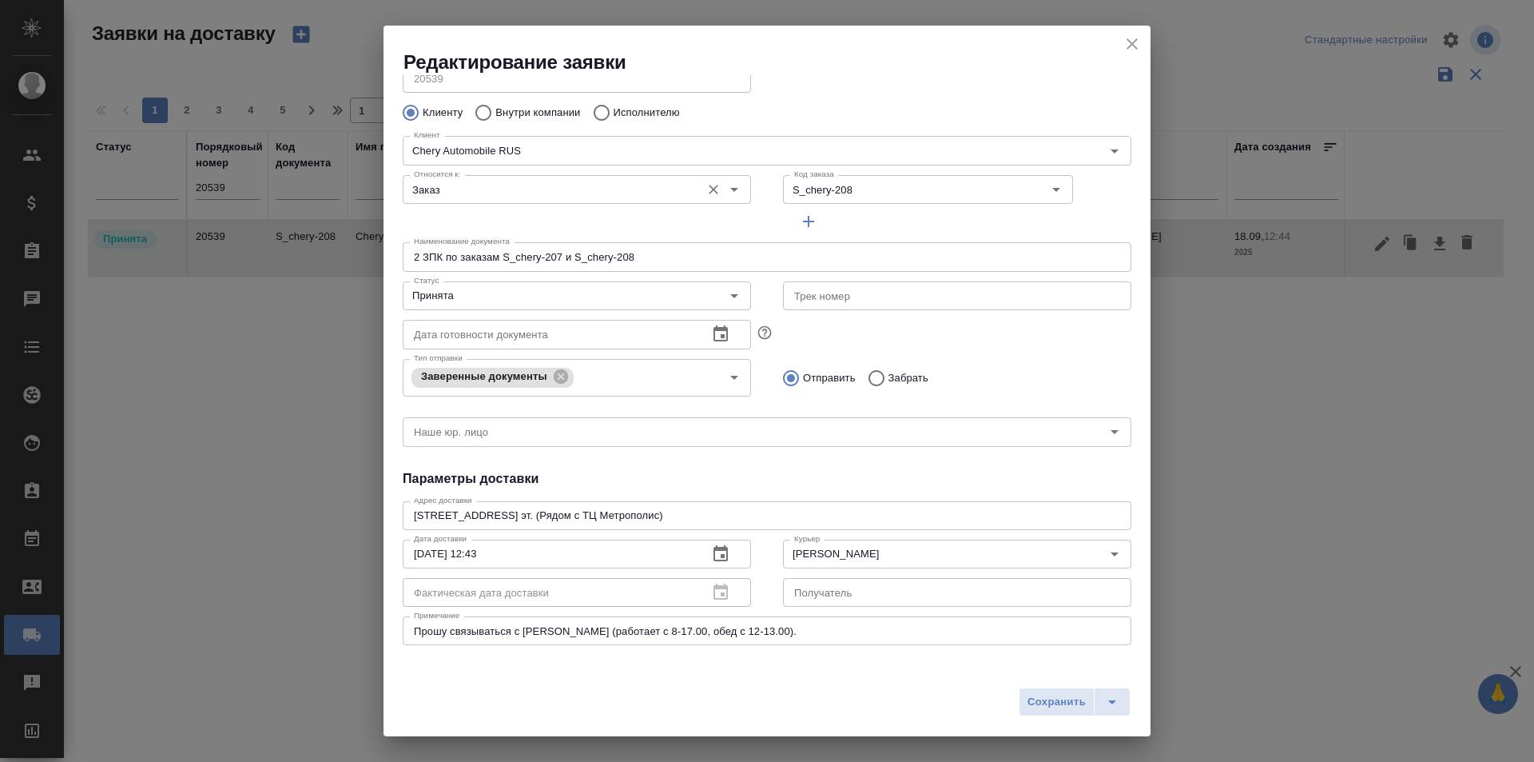
scroll to position [0, 0]
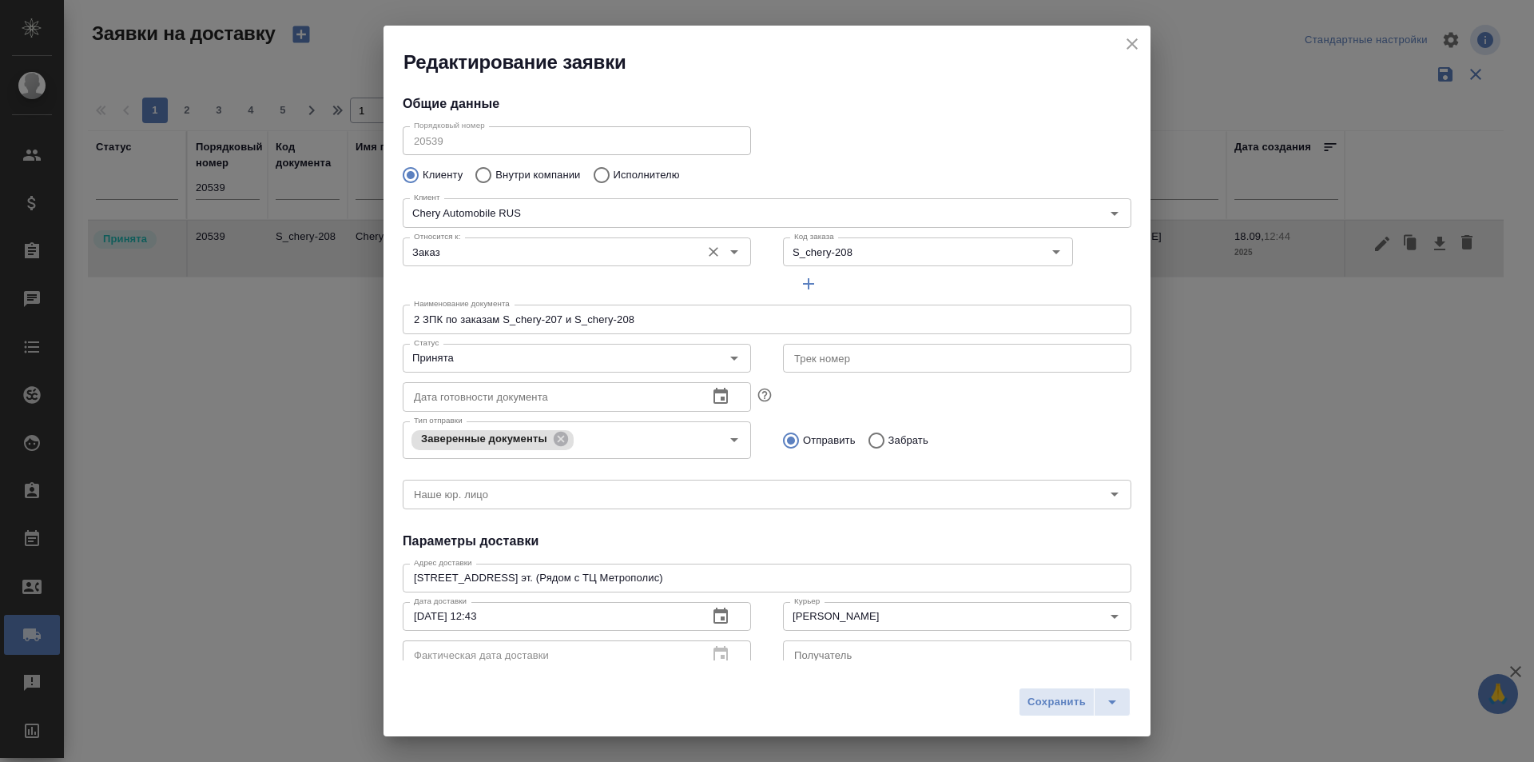
click at [536, 246] on input "Заказ" at bounding box center [550, 251] width 285 height 19
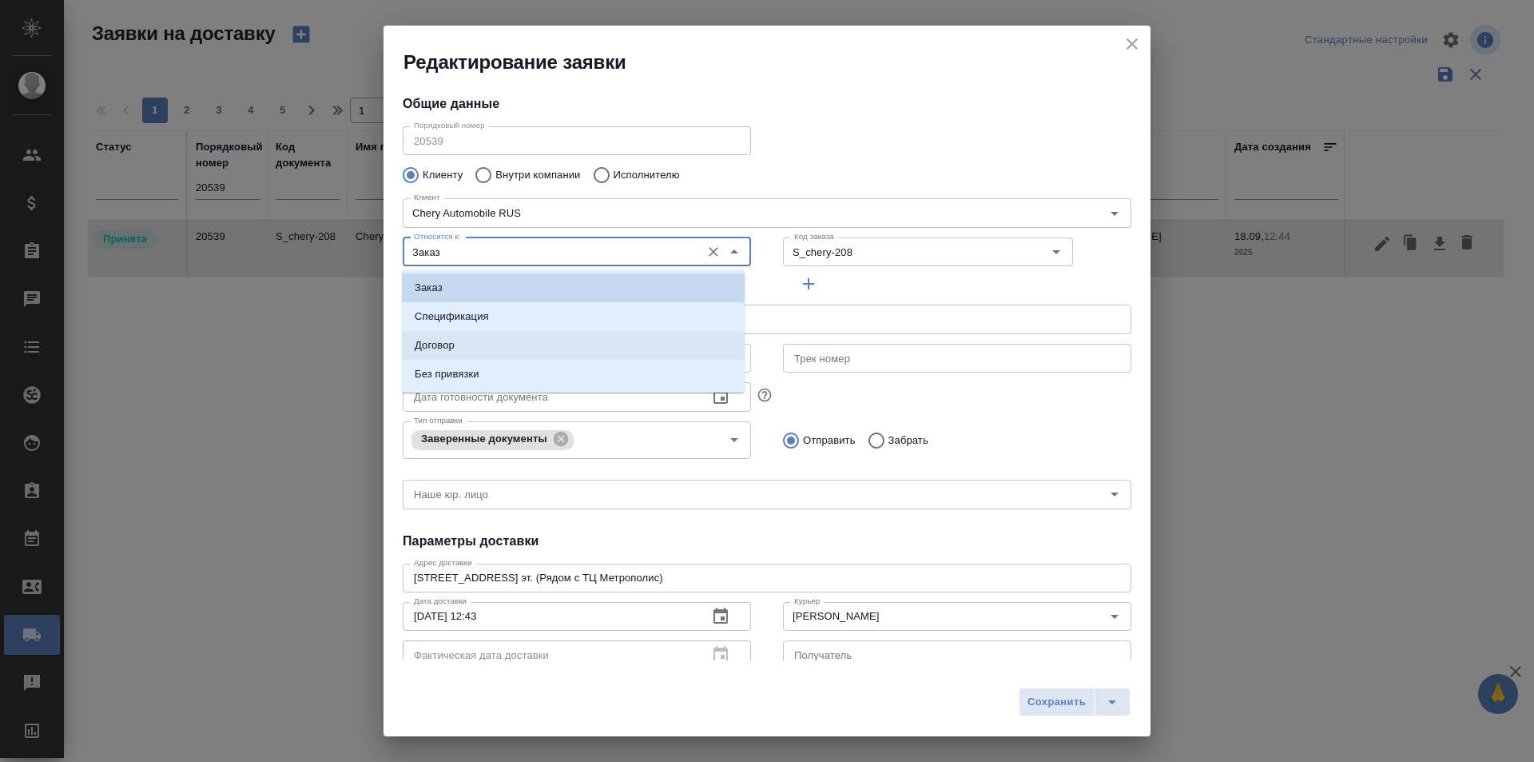
click at [892, 296] on div "Наименование документа 2 ЗПК по заказам S_chery-207 и S_chery-208 Наименование …" at bounding box center [767, 317] width 761 height 70
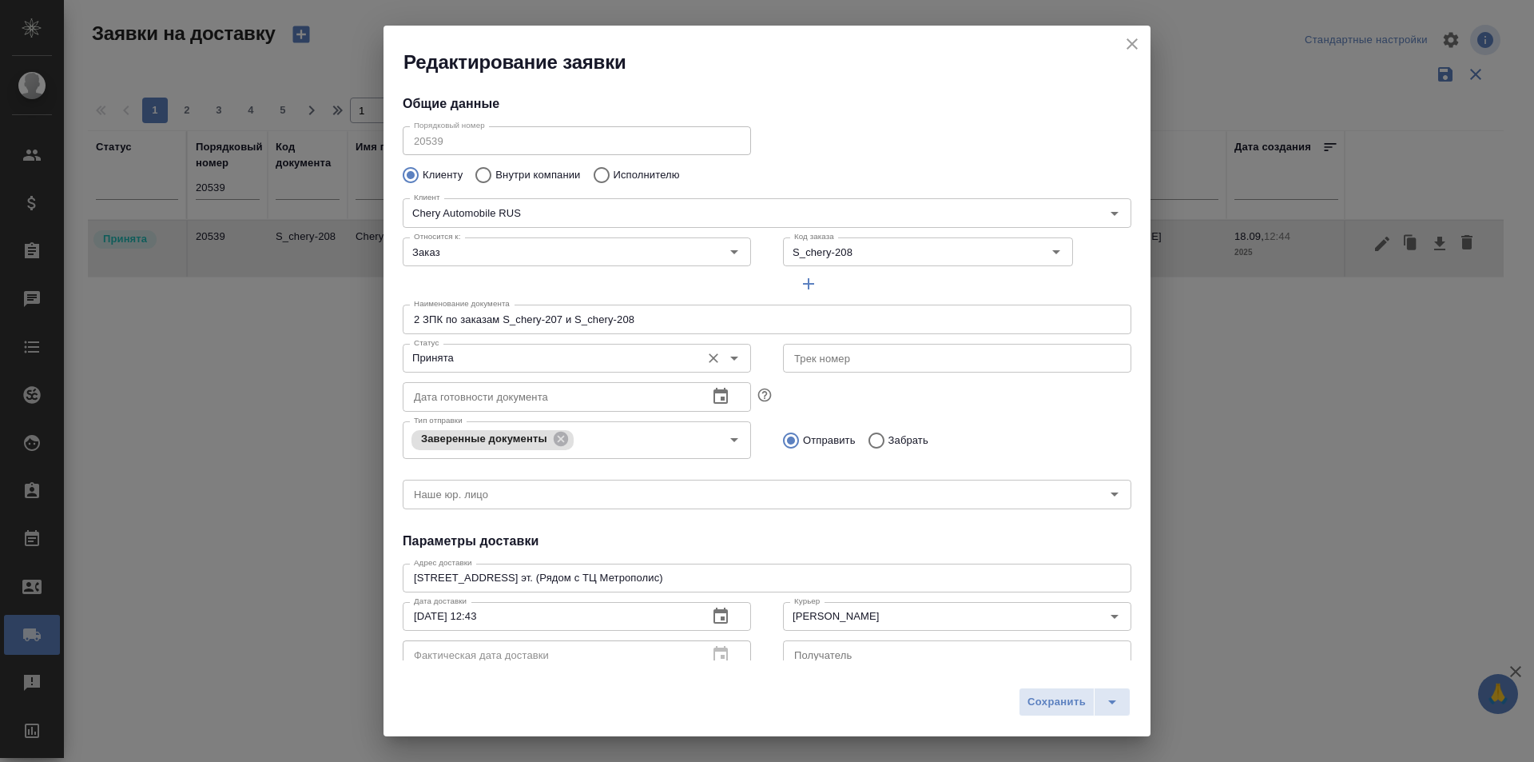
click at [549, 359] on input "Принята" at bounding box center [550, 357] width 285 height 19
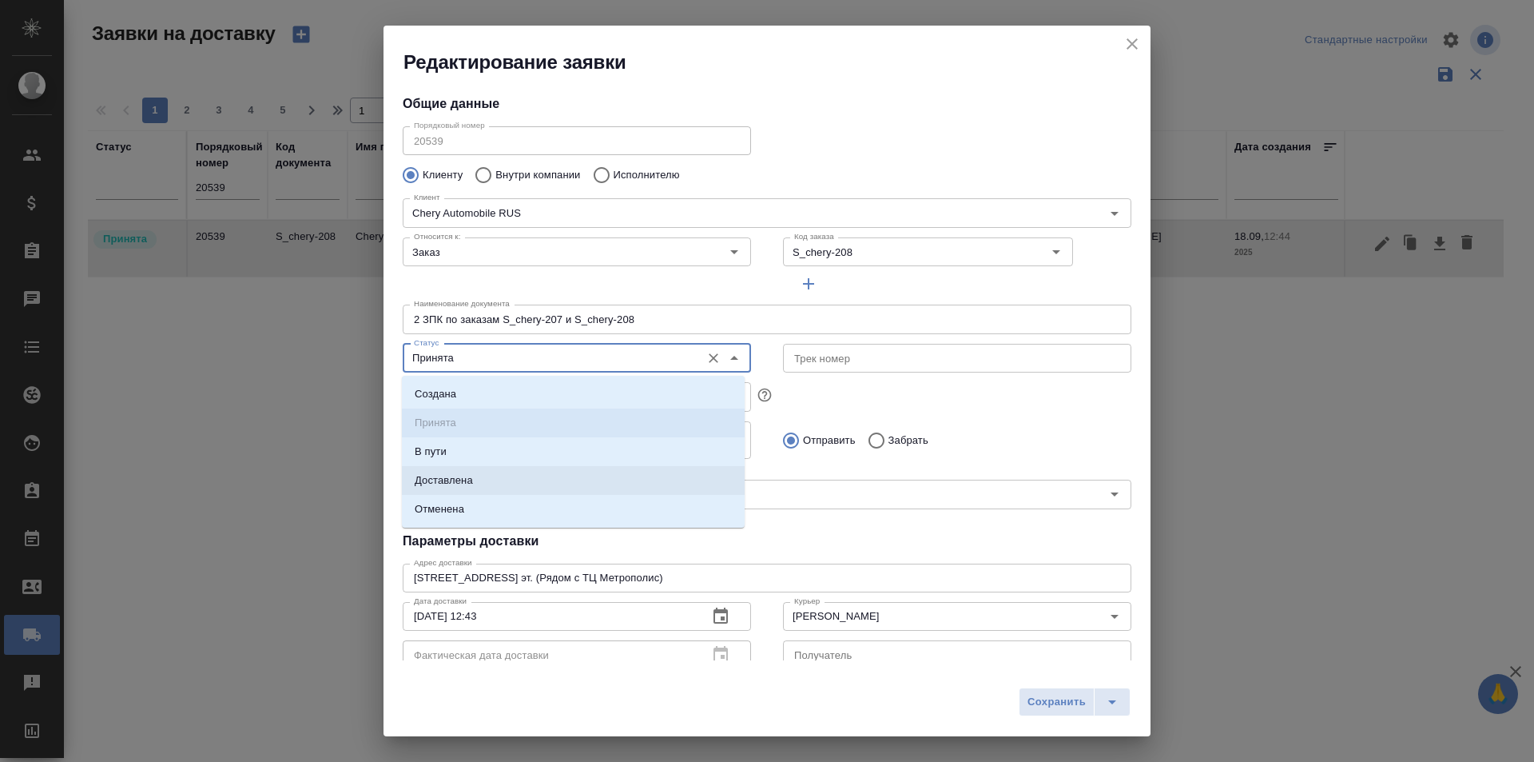
click at [490, 474] on li "Доставлена" at bounding box center [573, 480] width 343 height 29
type input "Доставлена"
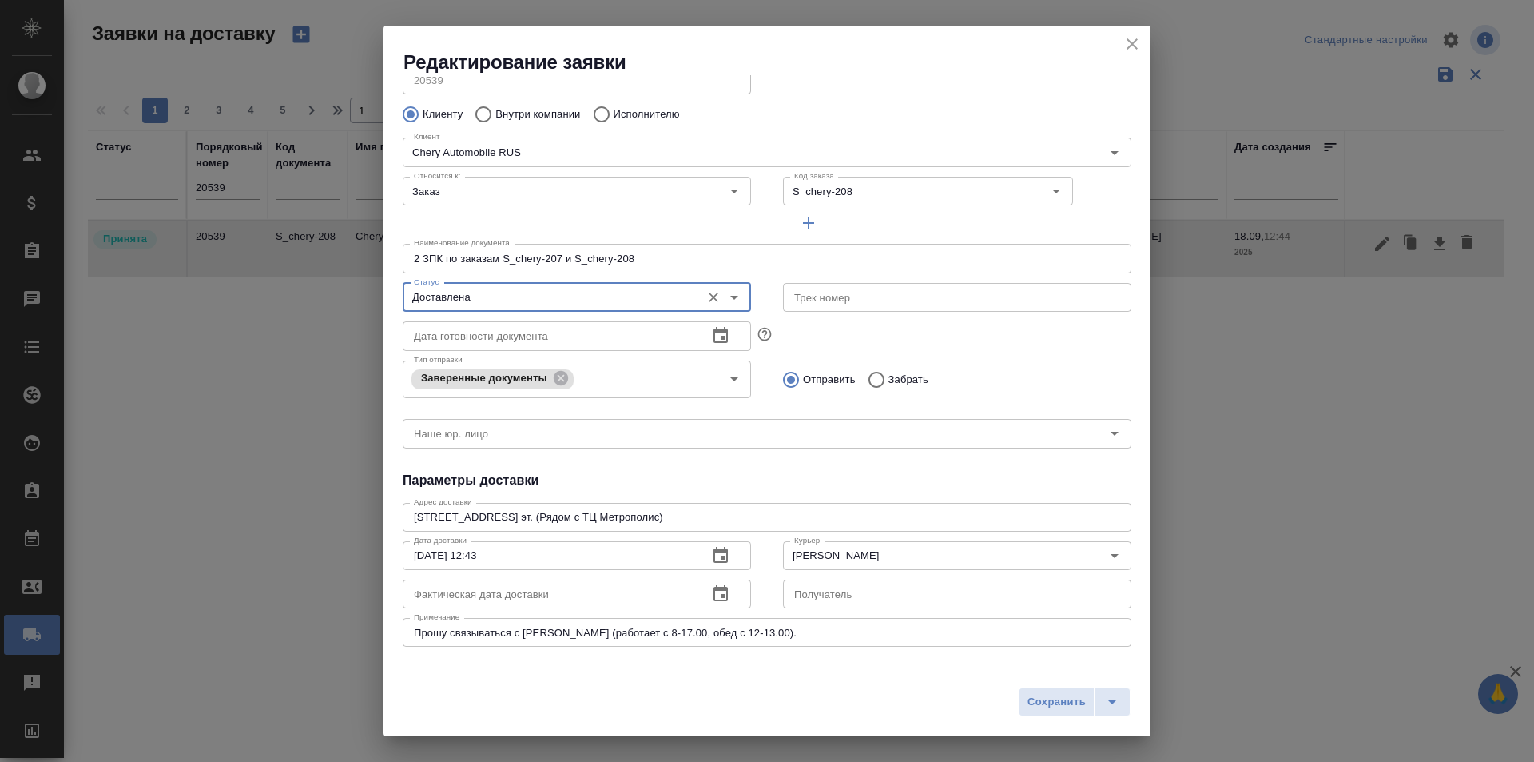
scroll to position [58, 0]
click at [582, 441] on input "Наше юр. лицо" at bounding box center [741, 436] width 666 height 19
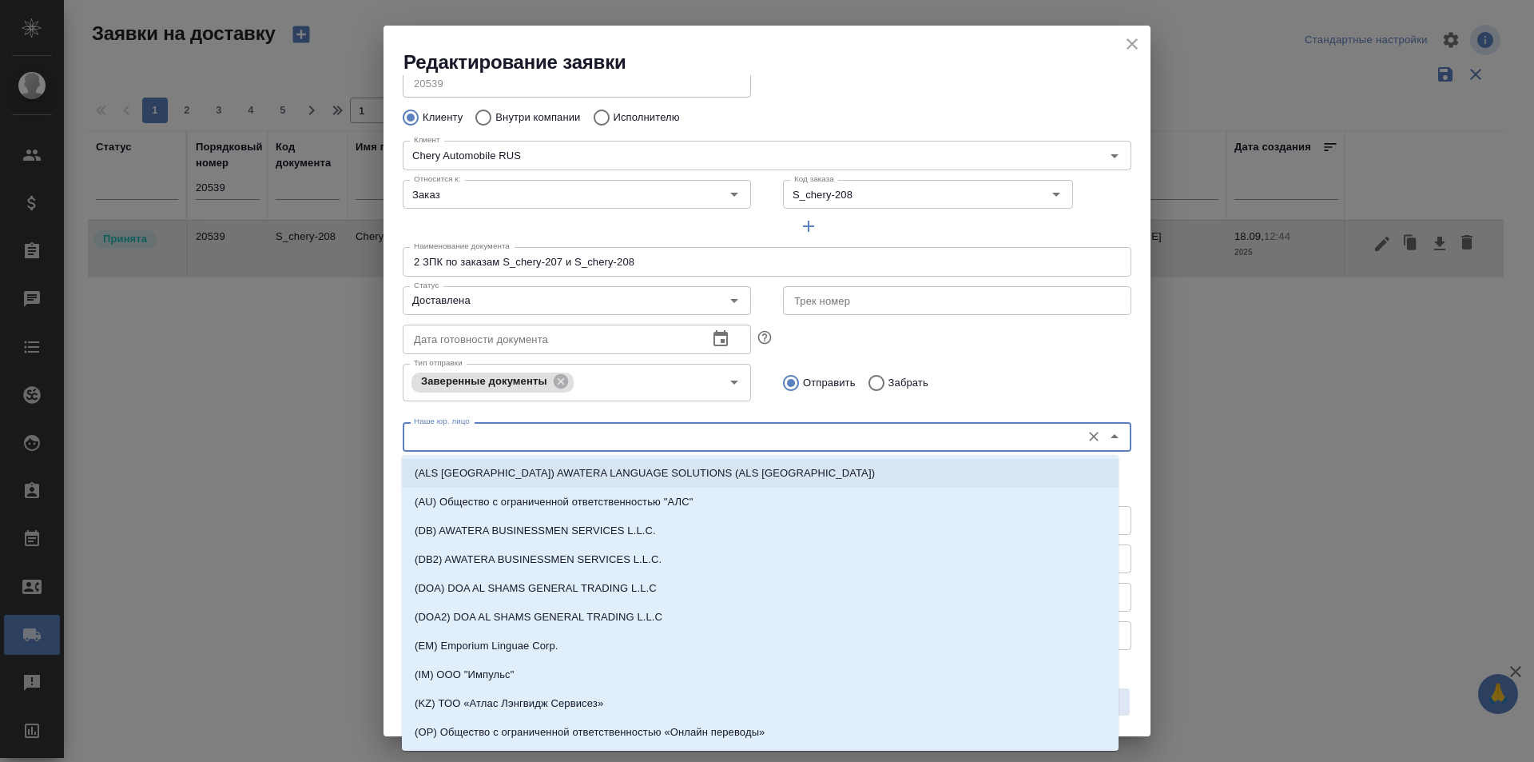
click at [997, 378] on div "Отправить Забрать" at bounding box center [957, 383] width 348 height 34
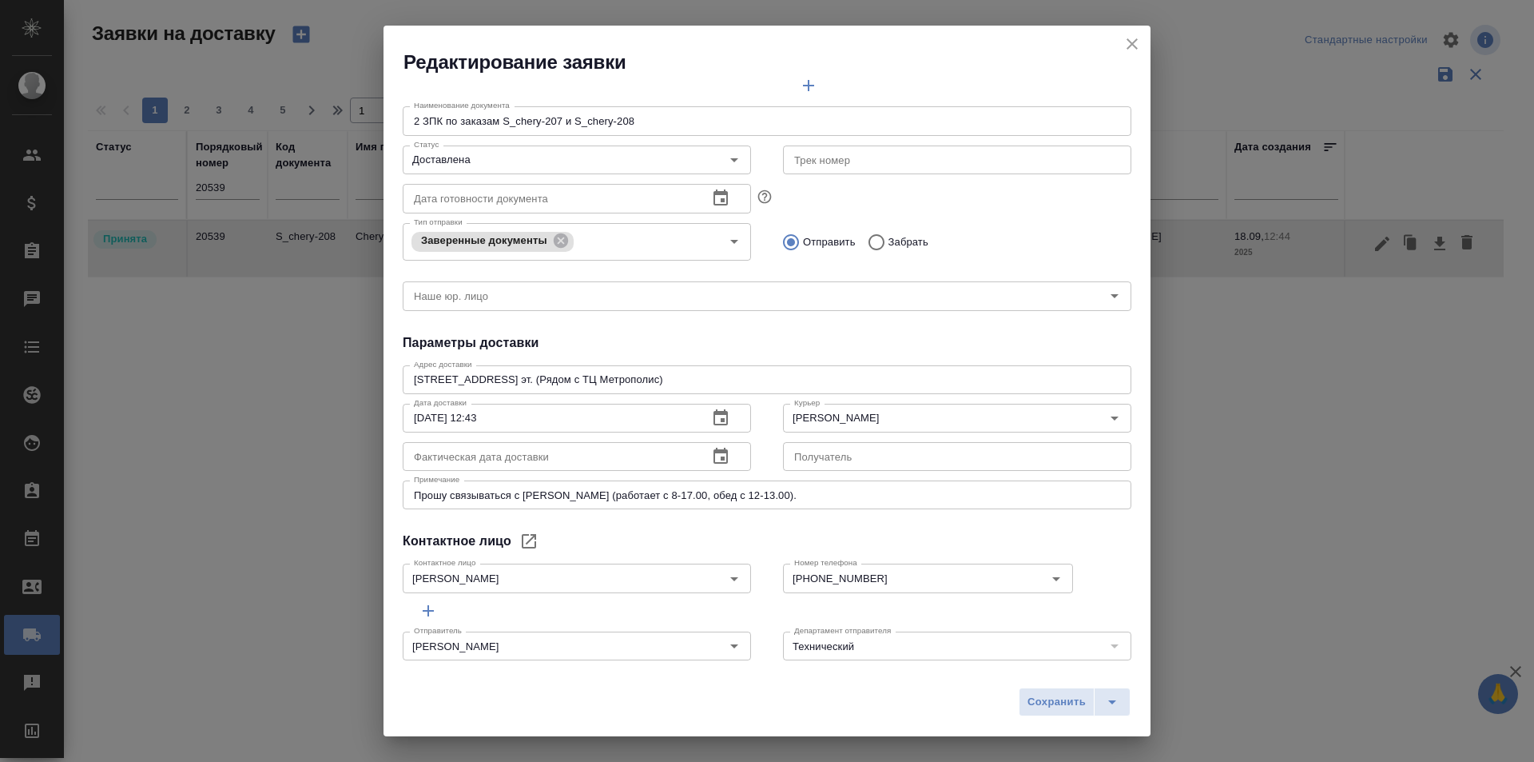
scroll to position [217, 0]
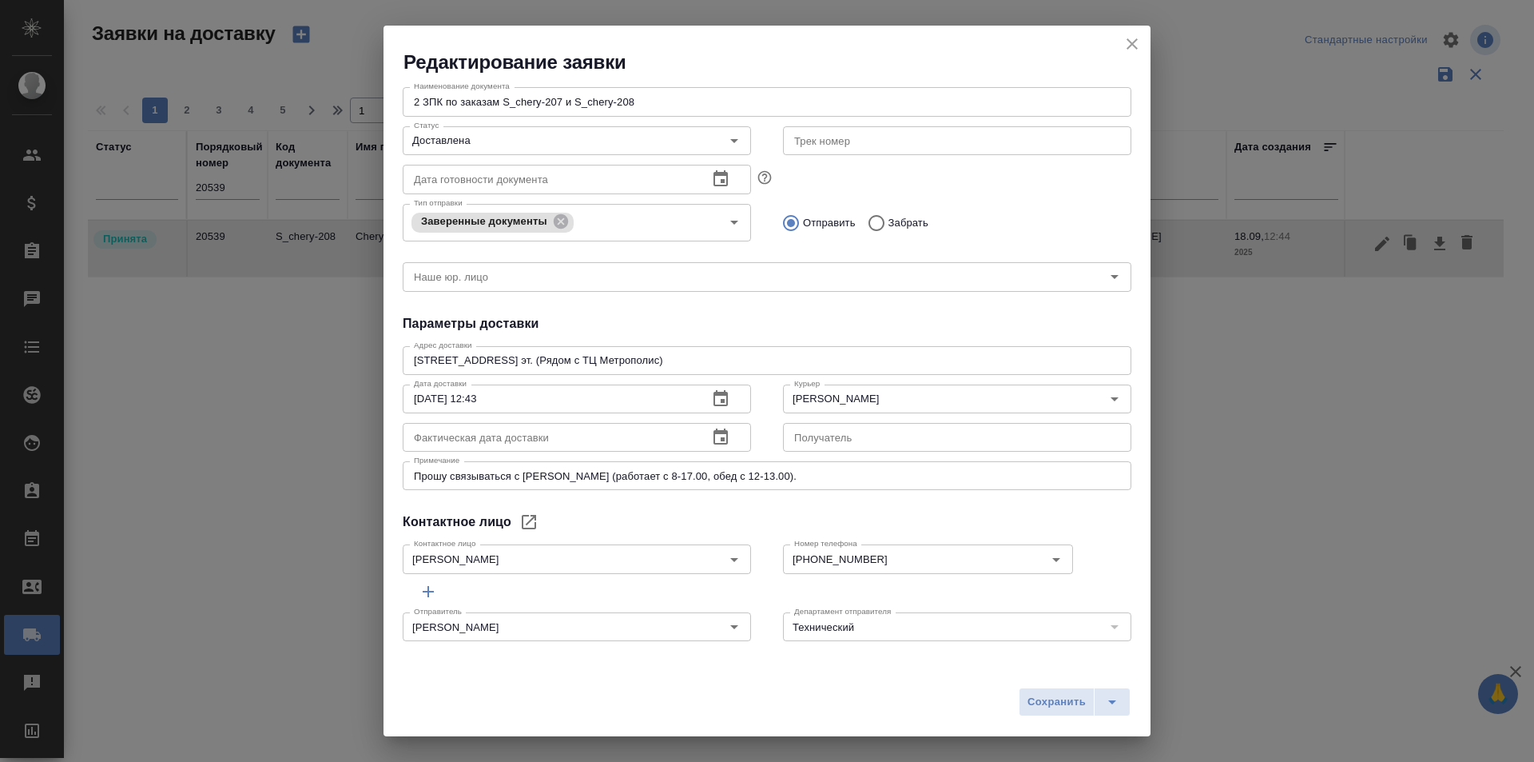
click at [711, 438] on icon "button" at bounding box center [720, 436] width 19 height 19
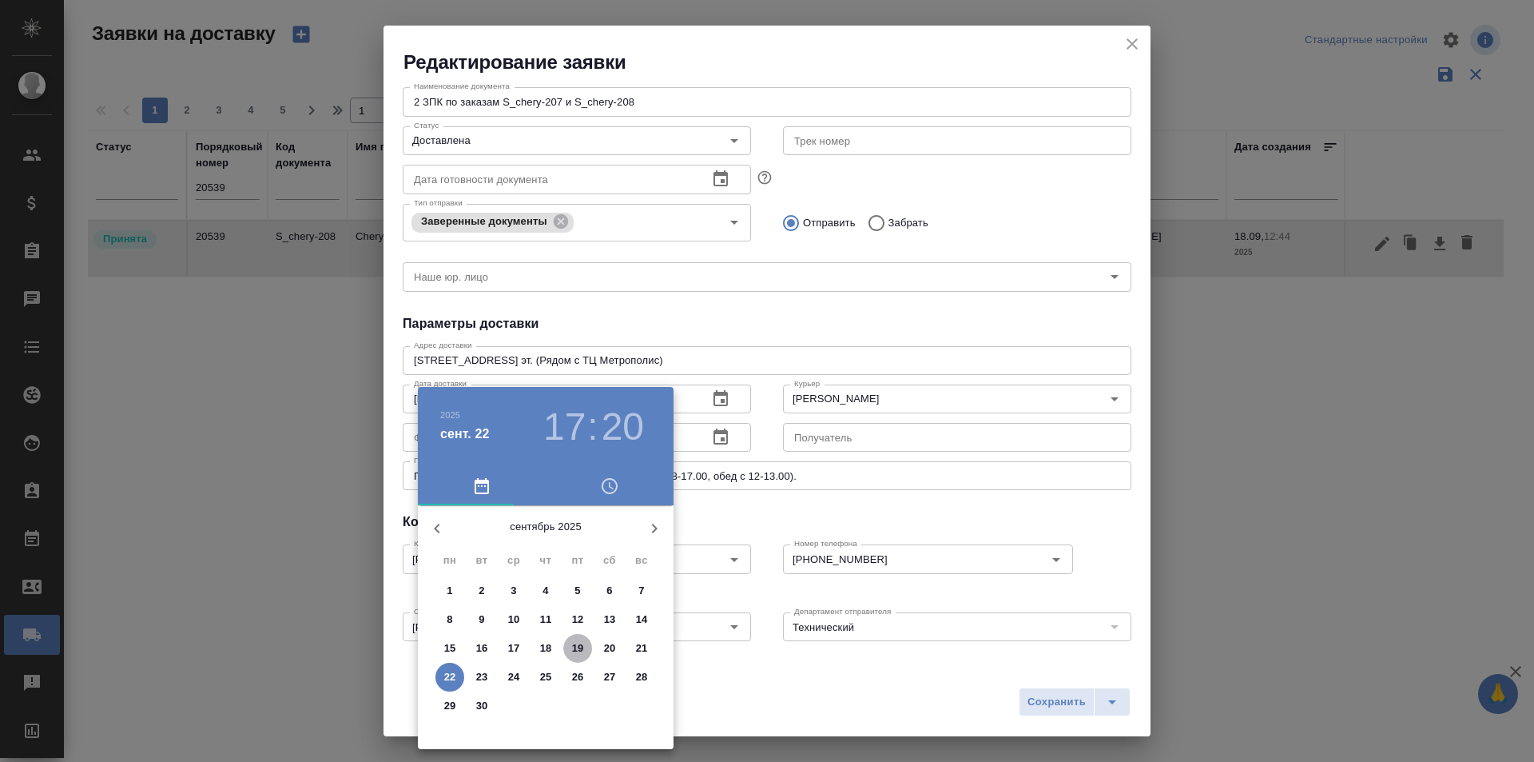
click at [583, 650] on p "19" at bounding box center [578, 648] width 12 height 16
type input "[DATE] 17:20"
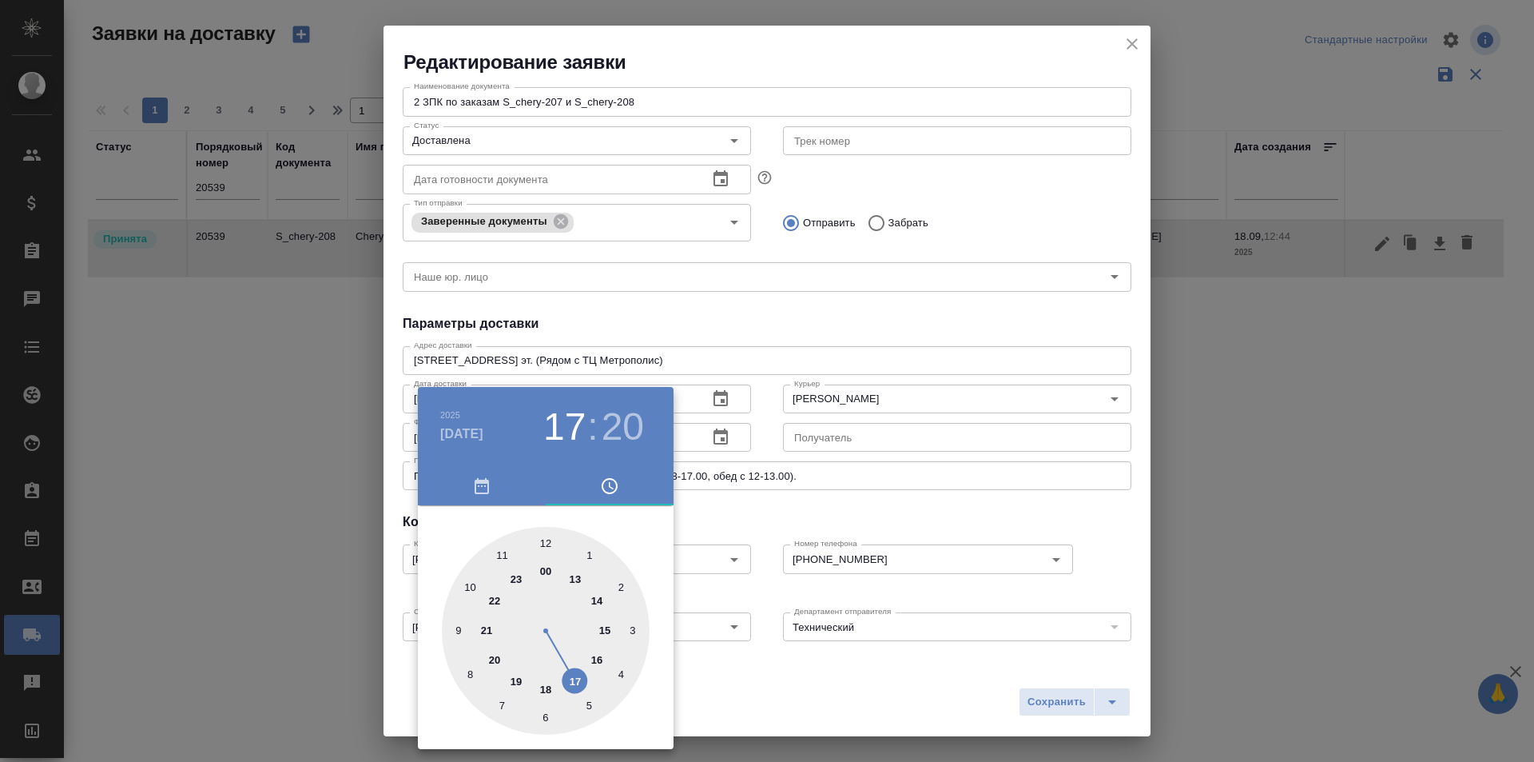
click at [1031, 697] on div at bounding box center [767, 381] width 1534 height 762
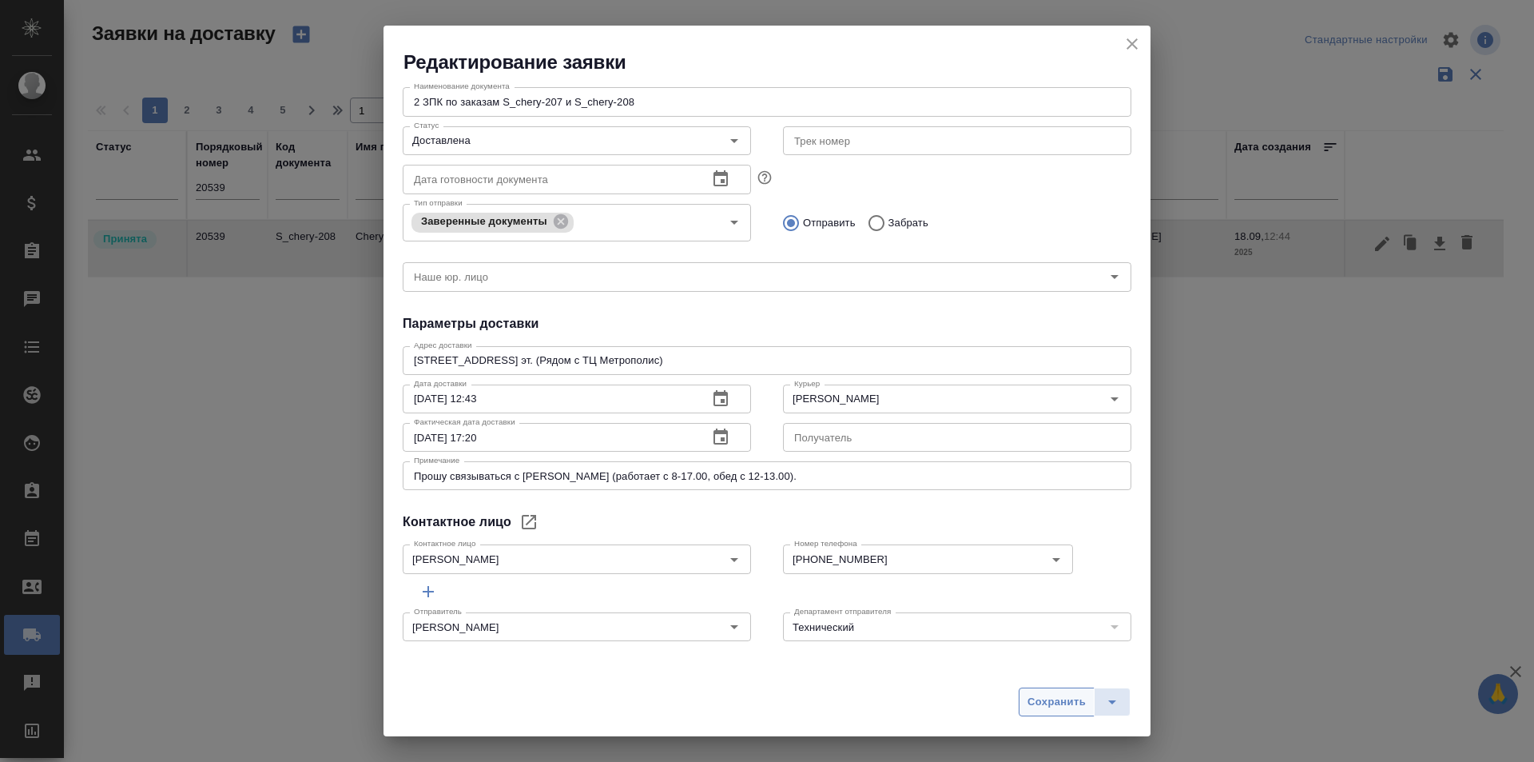
click at [1061, 706] on span "Сохранить" at bounding box center [1057, 702] width 58 height 18
type input "Принята"
